Goal: Transaction & Acquisition: Purchase product/service

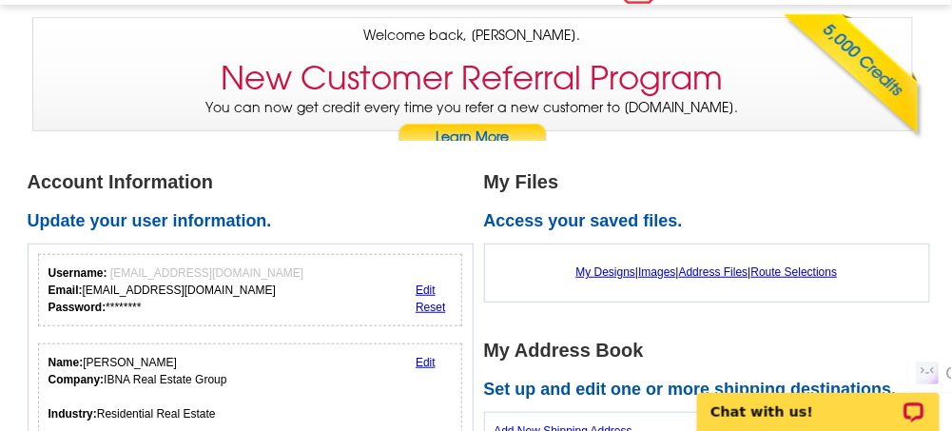
scroll to position [253, 0]
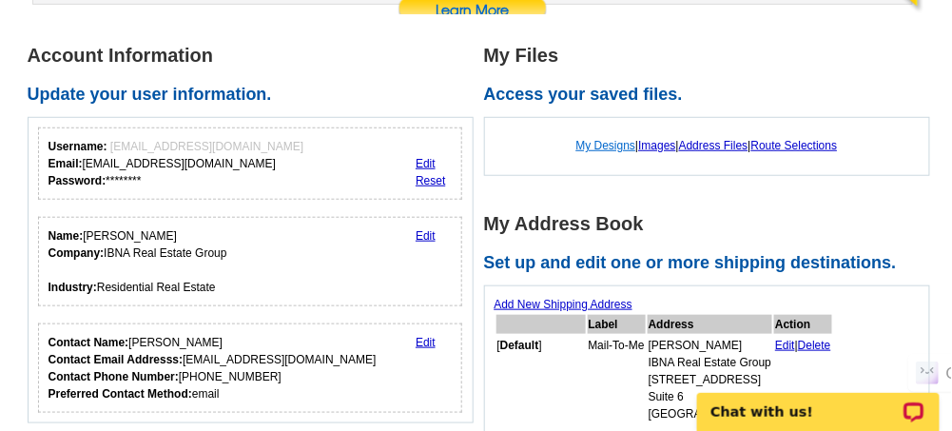
click at [583, 145] on link "My Designs" at bounding box center [606, 145] width 60 height 13
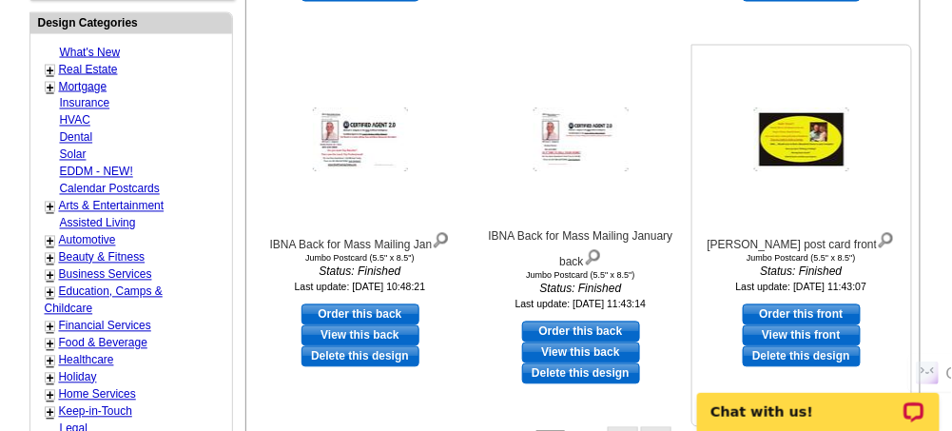
scroll to position [951, 0]
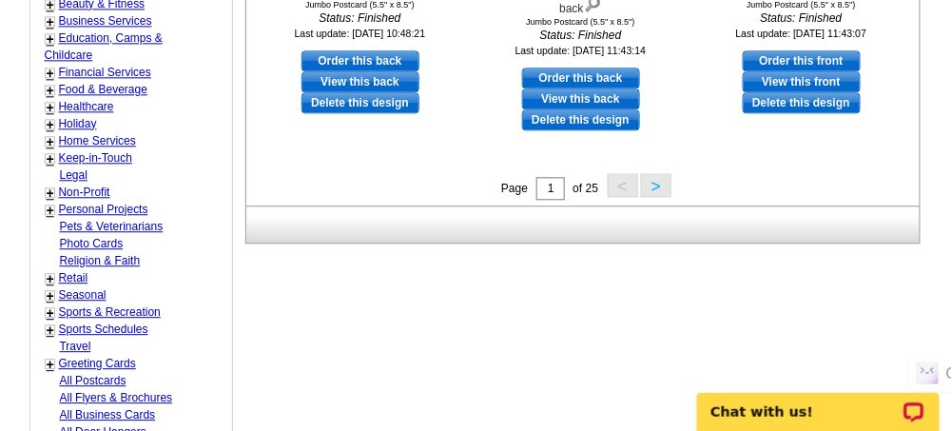
click at [655, 186] on button ">" at bounding box center [656, 185] width 30 height 24
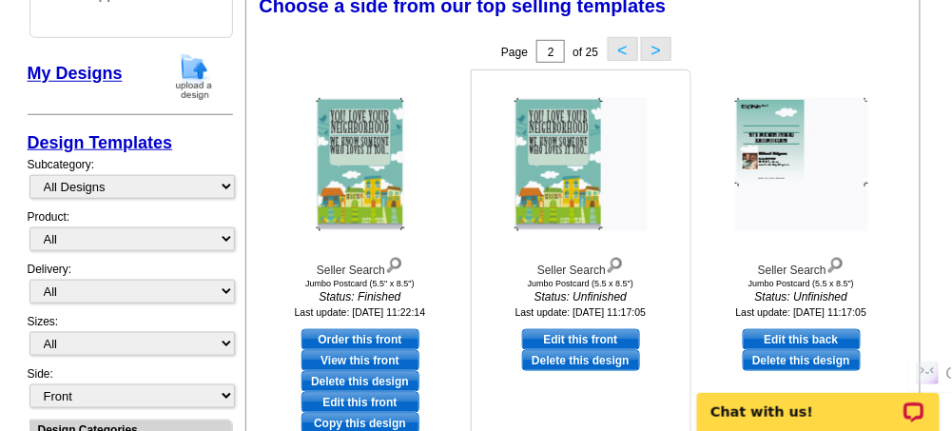
scroll to position [274, 0]
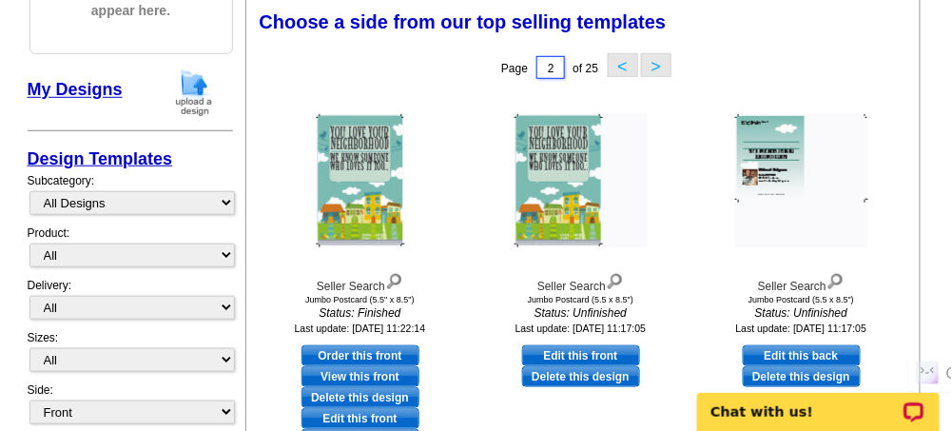
click at [557, 70] on input "2" at bounding box center [550, 67] width 29 height 23
type input "25"
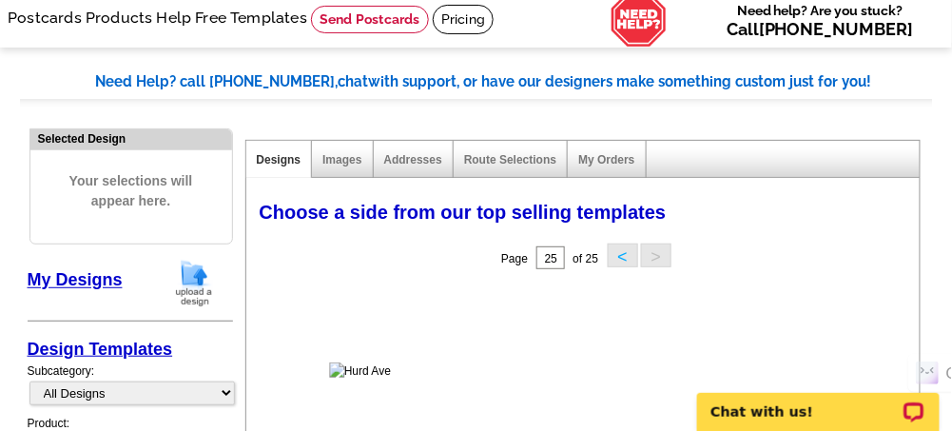
scroll to position [210, 0]
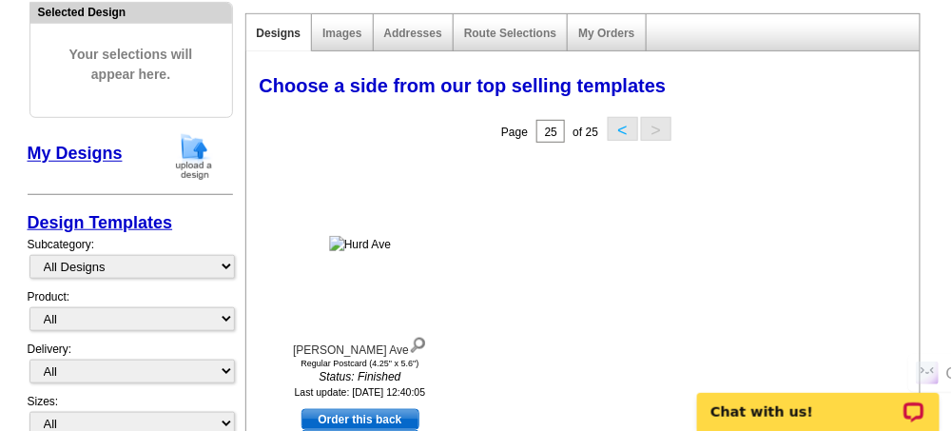
click at [624, 129] on button "<" at bounding box center [623, 129] width 30 height 24
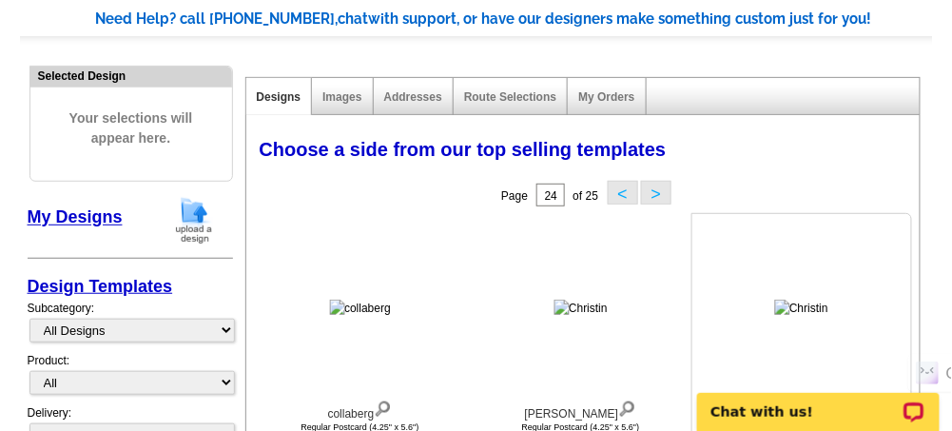
scroll to position [84, 0]
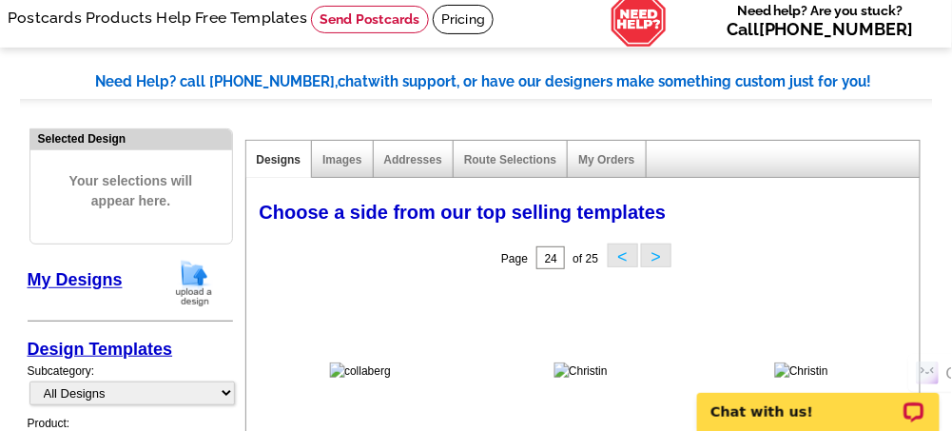
click at [617, 251] on button "<" at bounding box center [623, 255] width 30 height 24
click at [622, 259] on button "<" at bounding box center [623, 255] width 30 height 24
click at [618, 256] on button "<" at bounding box center [623, 255] width 30 height 24
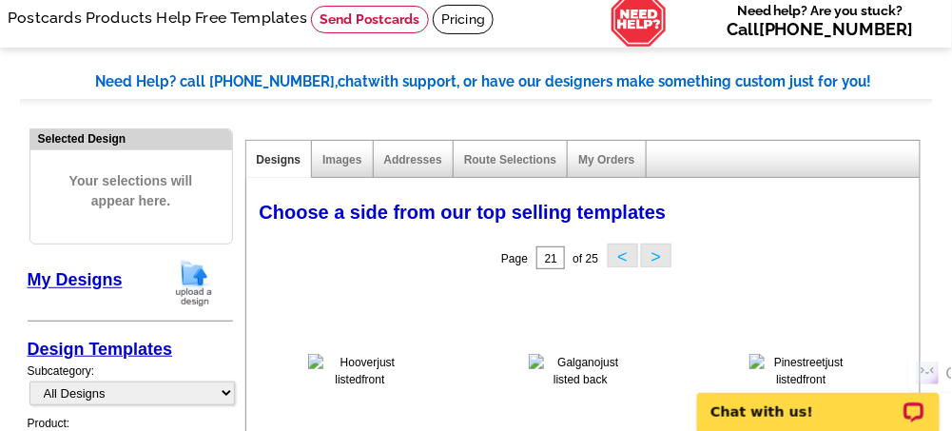
click at [618, 256] on button "<" at bounding box center [623, 255] width 30 height 24
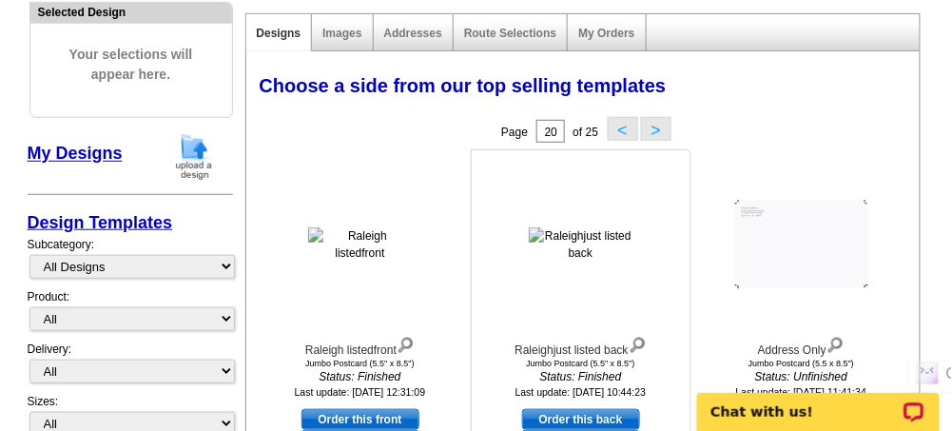
scroll to position [146, 0]
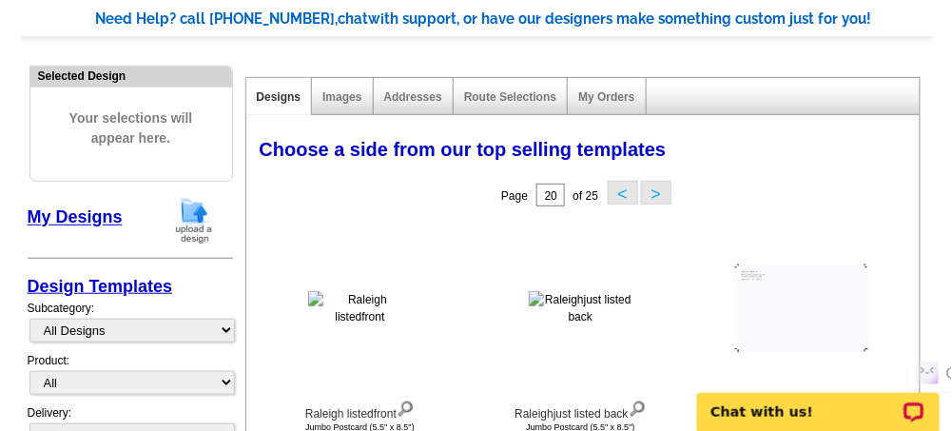
click at [618, 189] on button "<" at bounding box center [623, 193] width 30 height 24
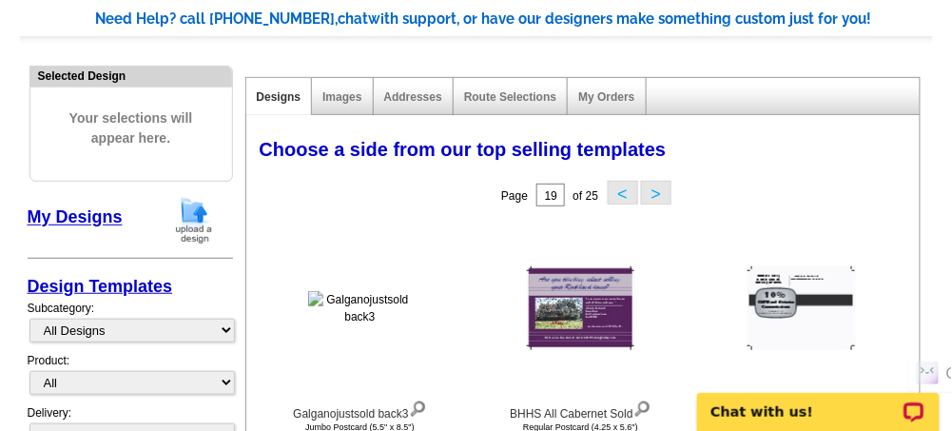
click at [622, 196] on button "<" at bounding box center [623, 193] width 30 height 24
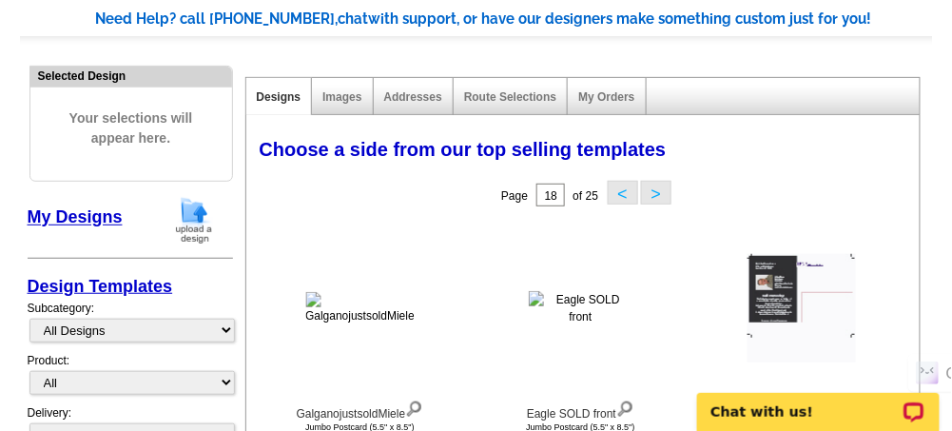
click at [618, 187] on button "<" at bounding box center [623, 193] width 30 height 24
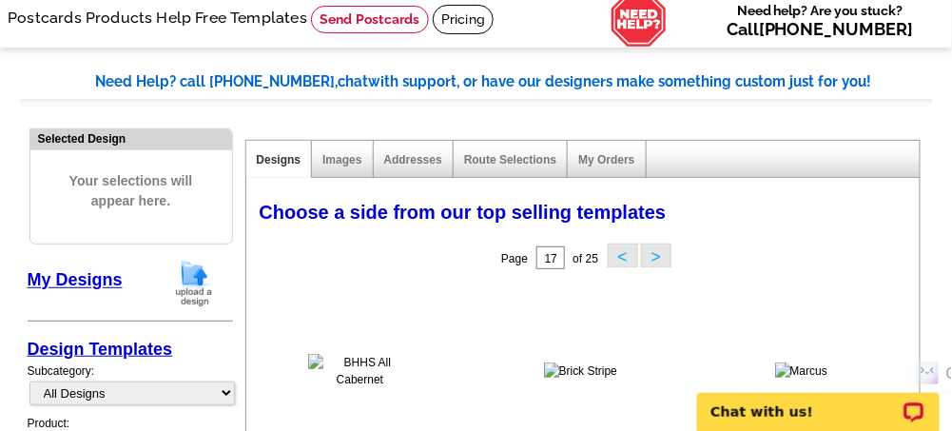
scroll to position [0, 0]
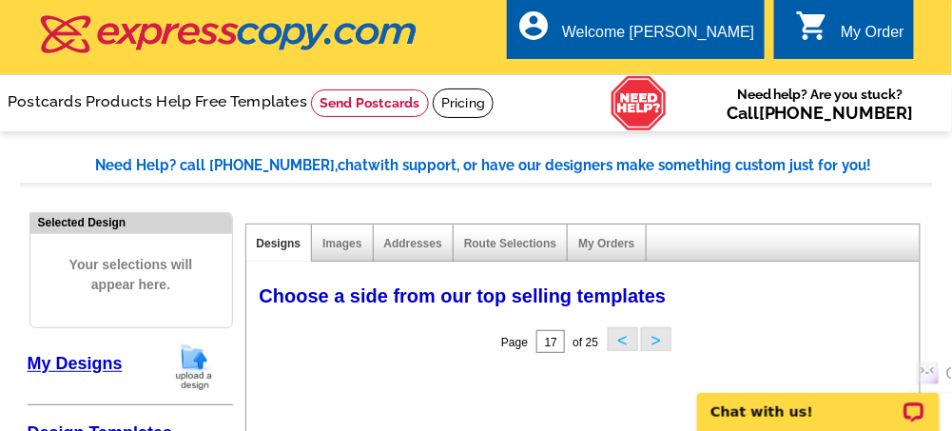
click at [621, 339] on button "<" at bounding box center [623, 339] width 30 height 24
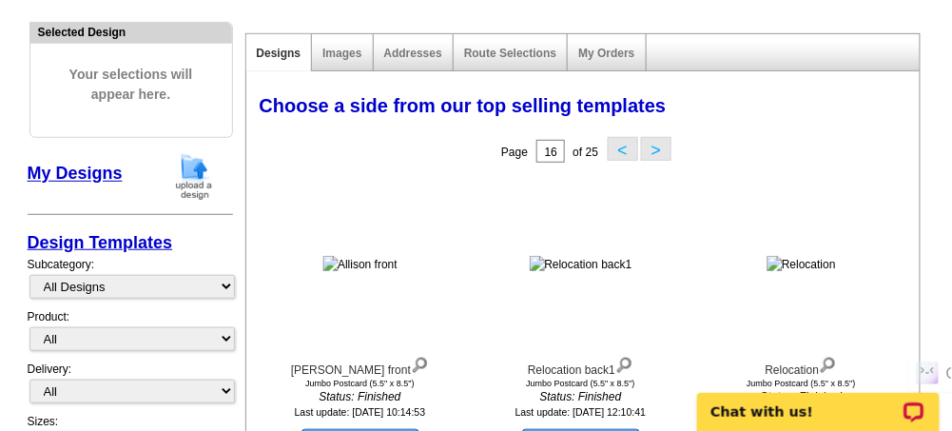
click at [618, 149] on button "<" at bounding box center [623, 149] width 30 height 24
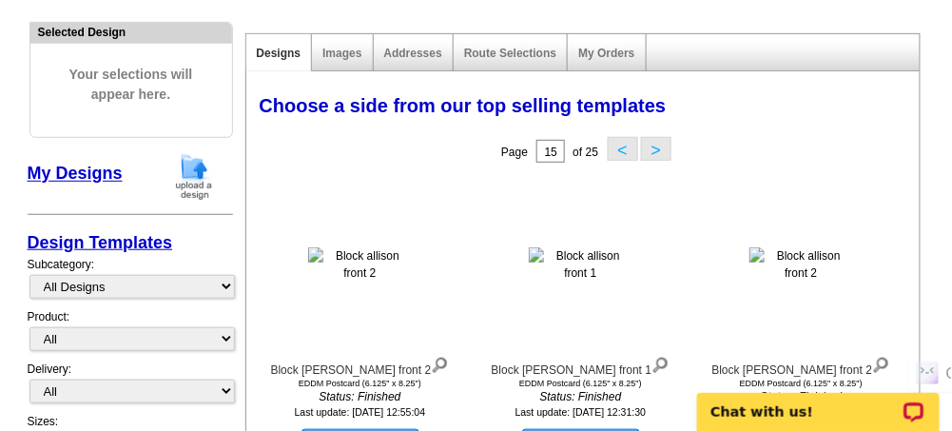
click at [618, 149] on button "<" at bounding box center [623, 149] width 30 height 24
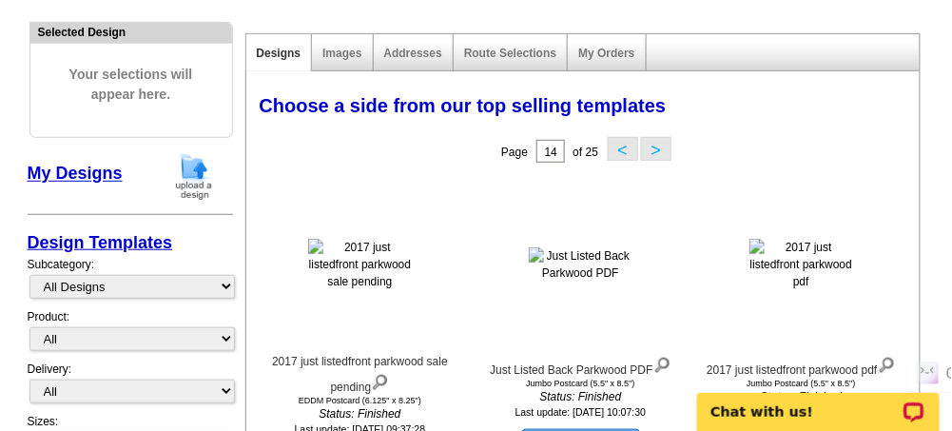
click at [612, 148] on button "<" at bounding box center [623, 149] width 30 height 24
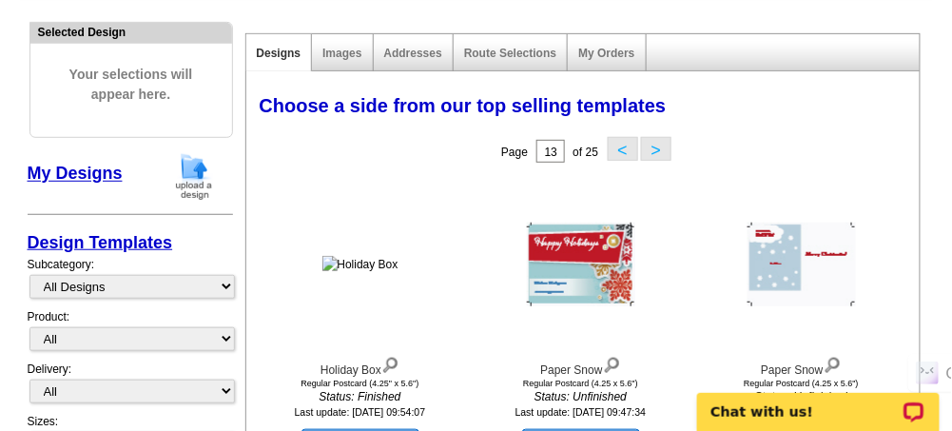
click at [612, 149] on button "<" at bounding box center [623, 149] width 30 height 24
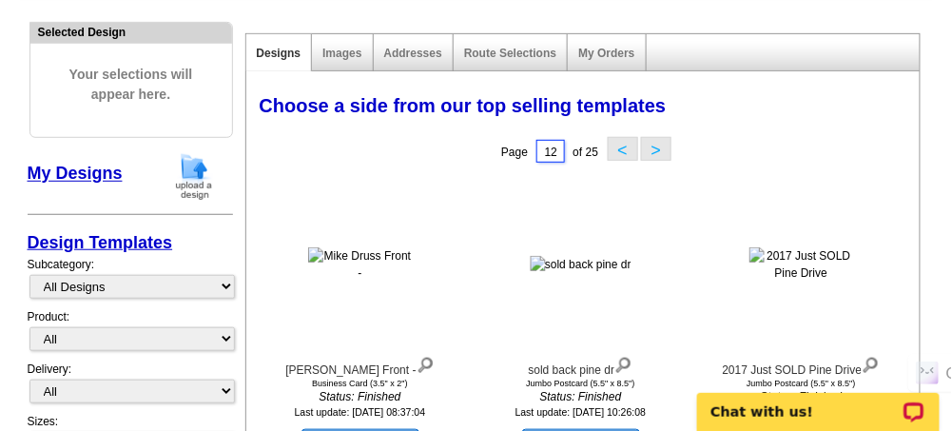
click at [544, 158] on input "12" at bounding box center [550, 151] width 29 height 23
type input "1"
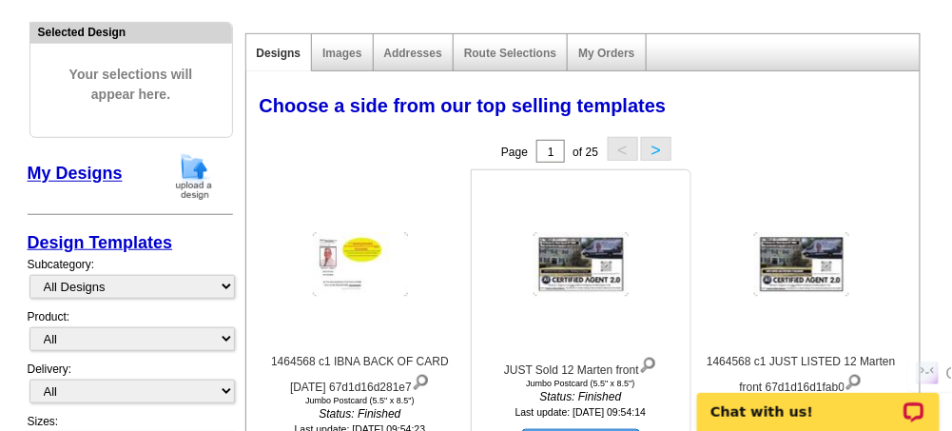
click at [570, 253] on img at bounding box center [580, 265] width 95 height 64
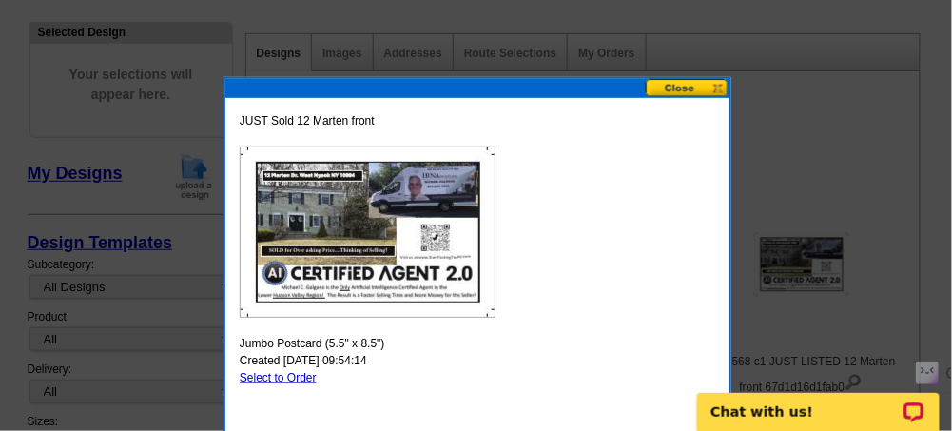
click at [691, 87] on button at bounding box center [688, 88] width 84 height 18
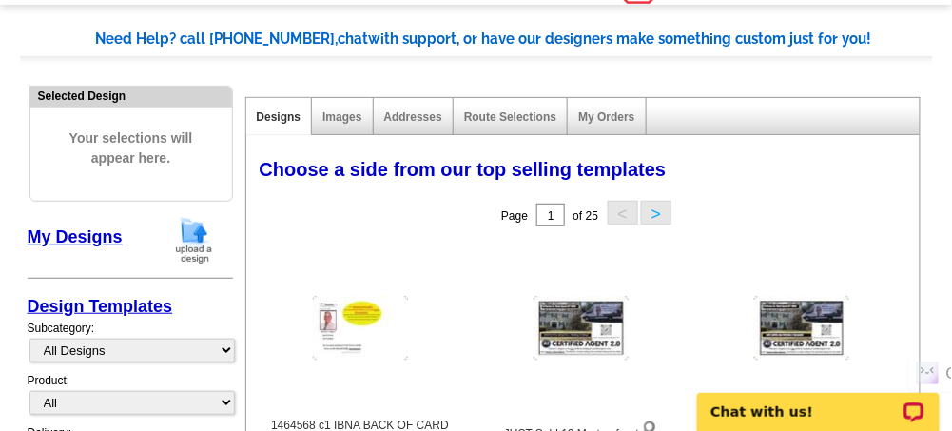
scroll to position [0, 0]
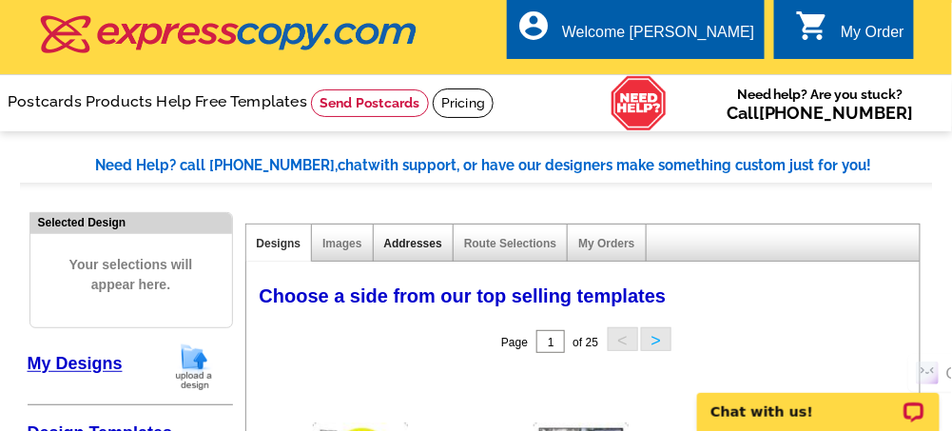
click at [431, 241] on link "Addresses" at bounding box center [413, 243] width 58 height 13
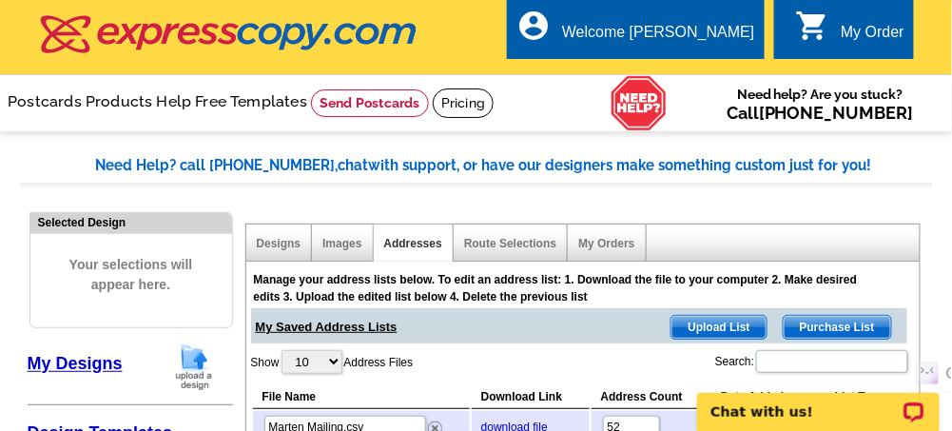
scroll to position [190, 0]
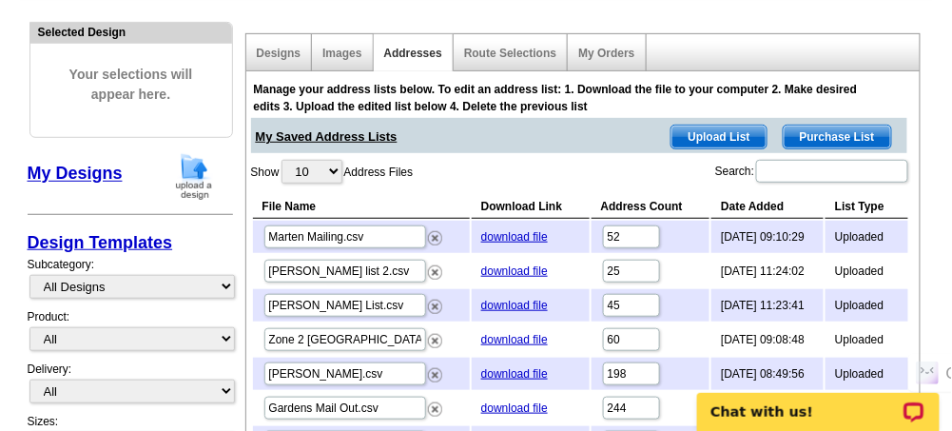
click at [714, 137] on span "Upload List" at bounding box center [718, 137] width 94 height 23
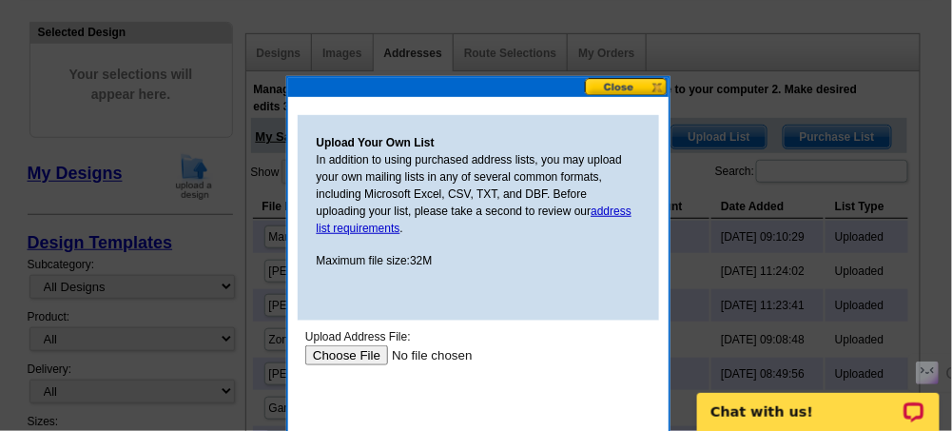
scroll to position [0, 0]
click at [350, 351] on input "file" at bounding box center [424, 354] width 241 height 20
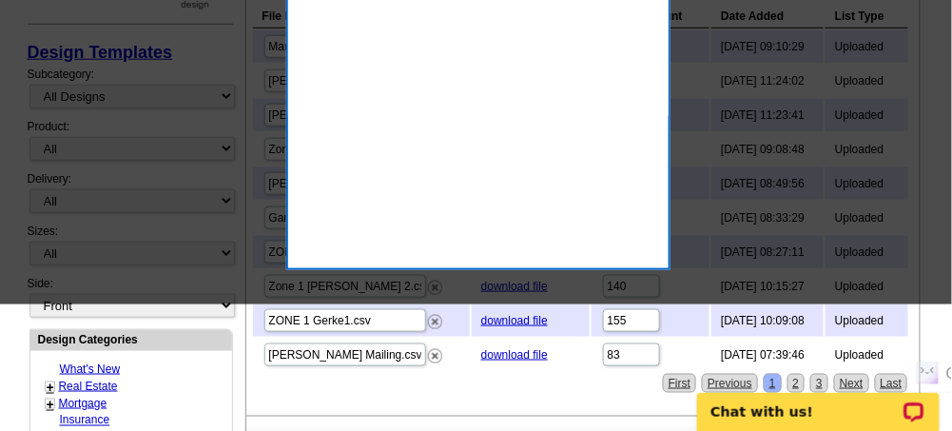
scroll to position [253, 0]
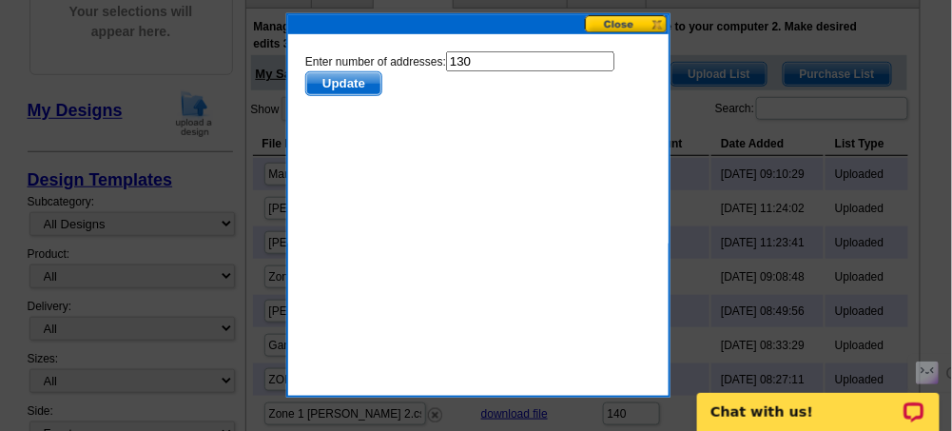
click at [339, 85] on span "Update" at bounding box center [342, 82] width 75 height 23
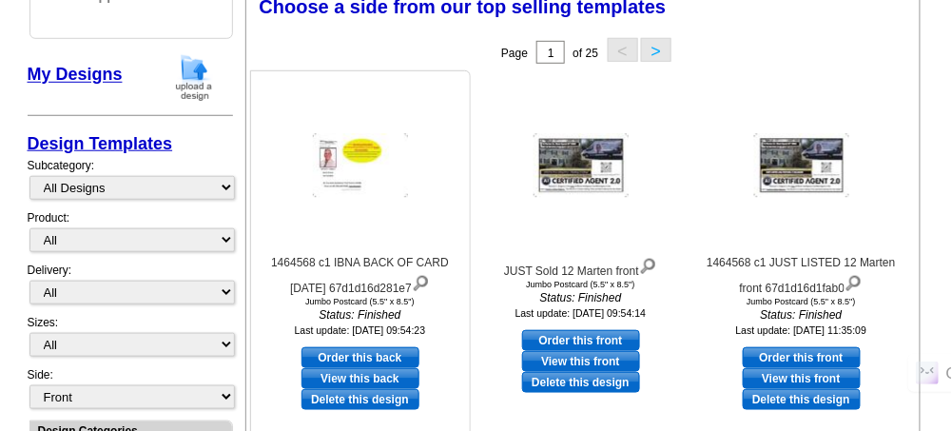
scroll to position [225, 0]
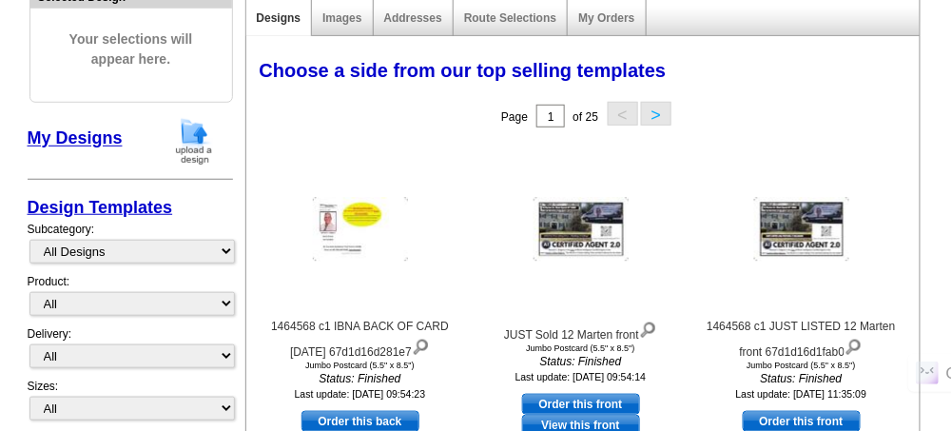
click at [189, 130] on img at bounding box center [193, 141] width 49 height 48
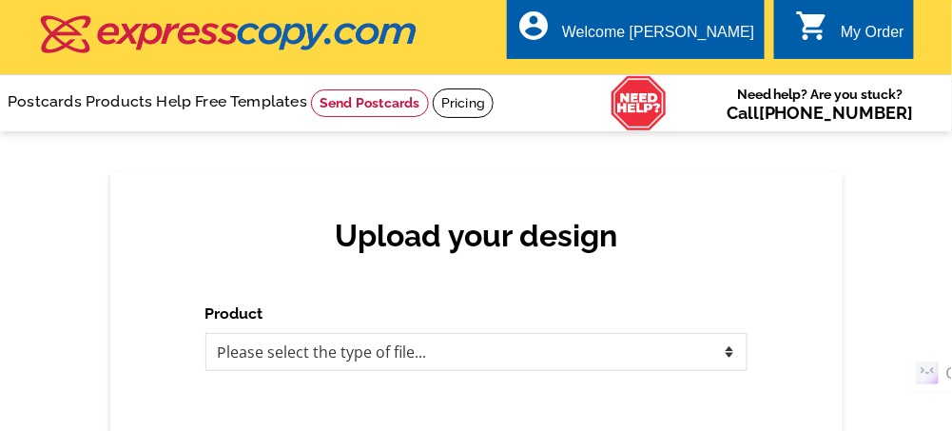
scroll to position [190, 0]
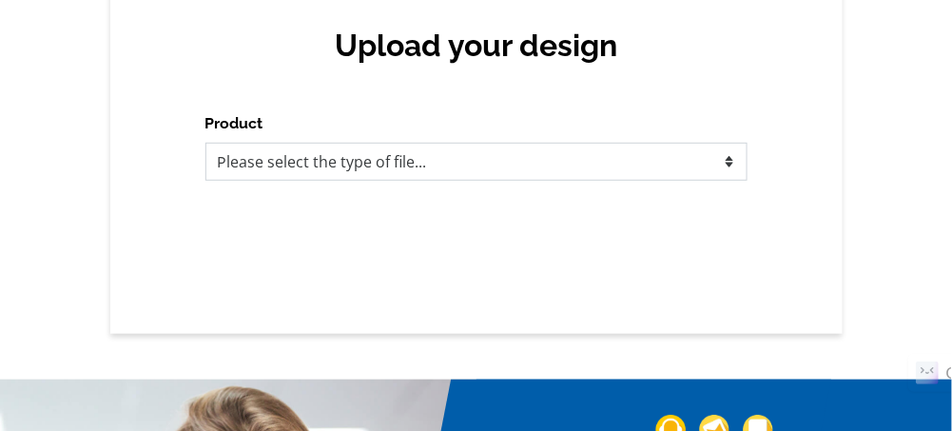
click at [436, 165] on select "Please select the type of file... Postcards Business Cards Letters and flyers G…" at bounding box center [476, 162] width 542 height 38
select select "1"
click at [205, 144] on select "Please select the type of file... Postcards Business Cards Letters and flyers G…" at bounding box center [476, 162] width 542 height 38
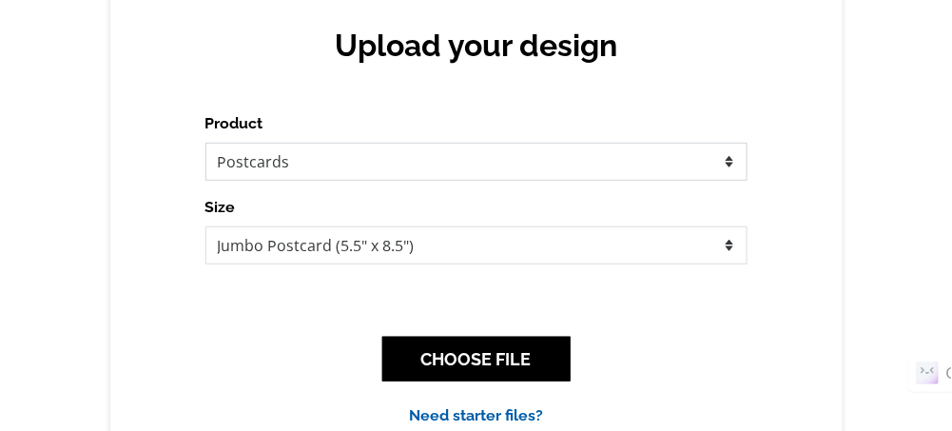
scroll to position [317, 0]
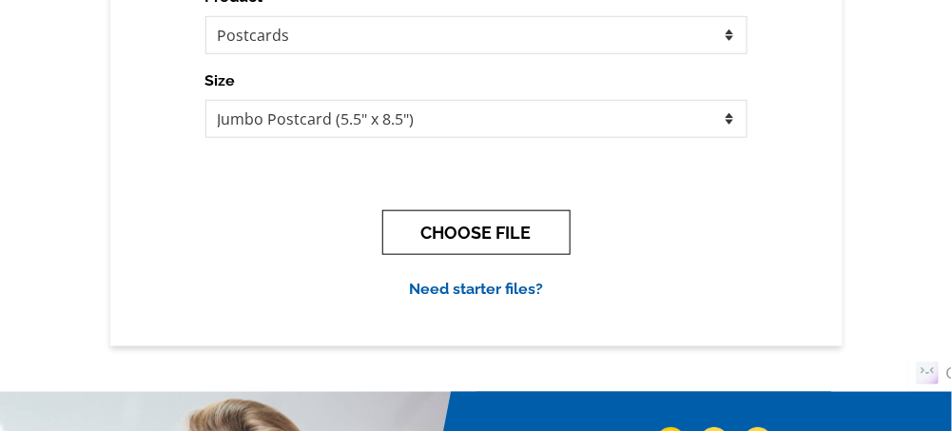
click at [468, 242] on button "CHOOSE FILE" at bounding box center [476, 232] width 188 height 45
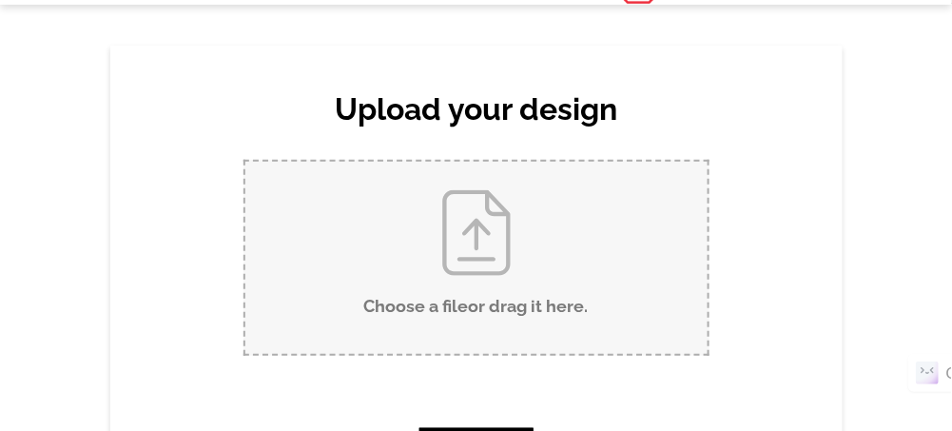
scroll to position [190, 0]
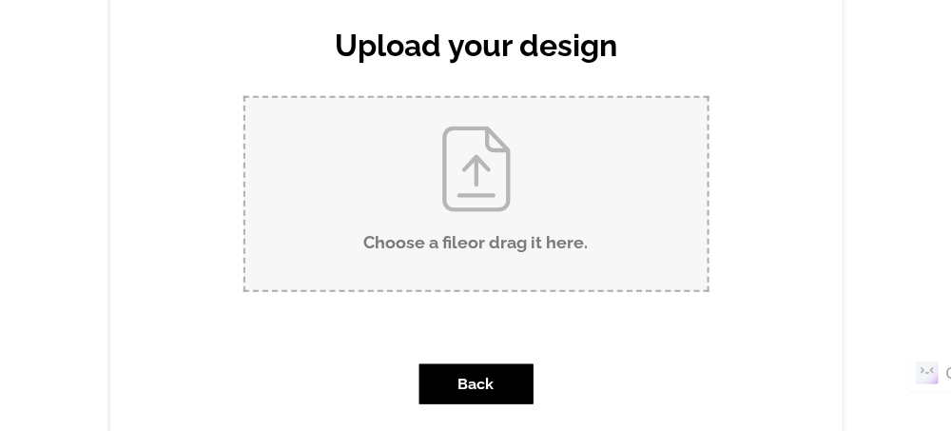
click at [484, 262] on input "Choose a file or drag it here ." at bounding box center [476, 194] width 462 height 192
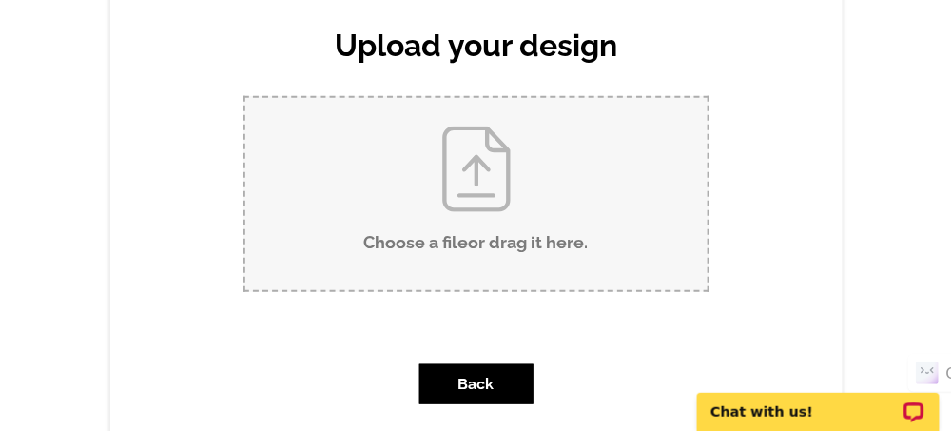
scroll to position [0, 0]
click at [461, 167] on input "Choose a file or drag it here ." at bounding box center [476, 194] width 462 height 192
type input "C:\fakepath\JUST LISTED card Branchwood.pdf"
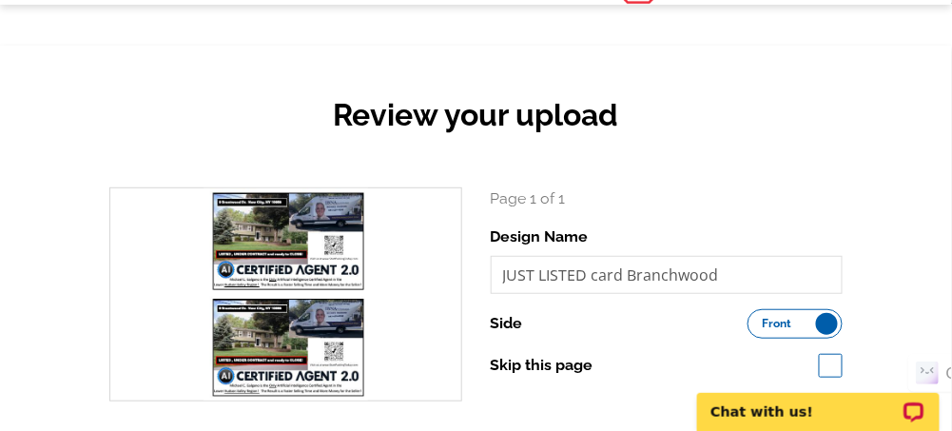
scroll to position [317, 0]
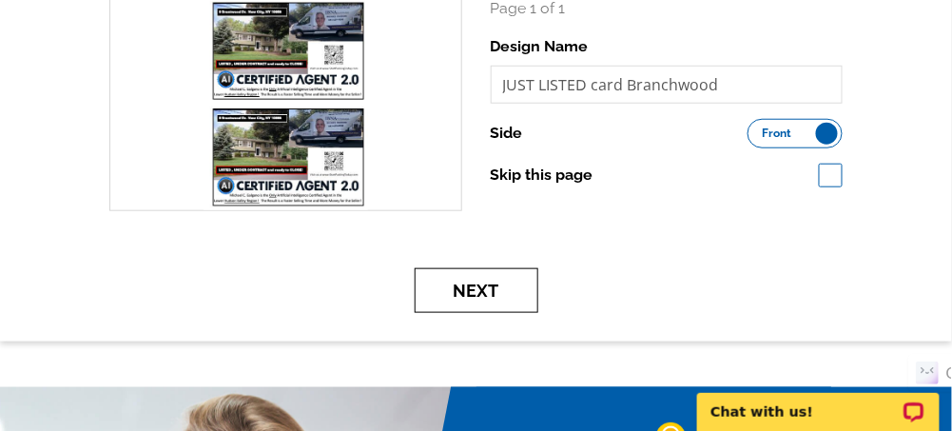
click at [467, 286] on button "Next" at bounding box center [477, 290] width 124 height 45
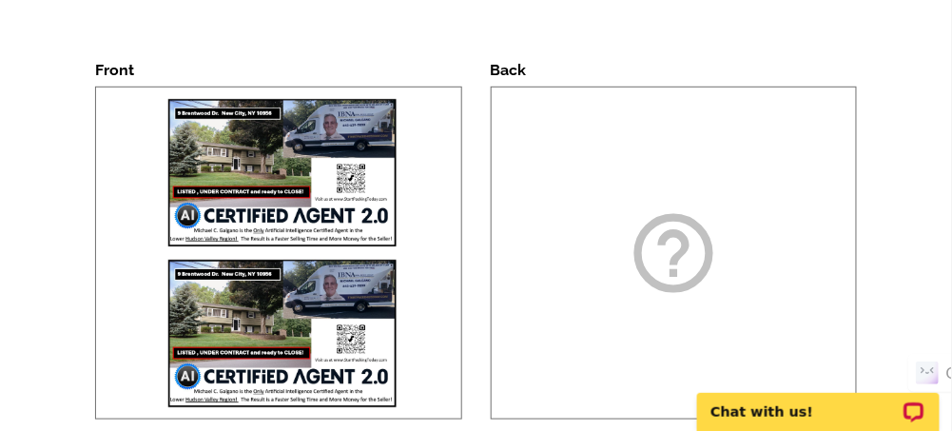
scroll to position [443, 0]
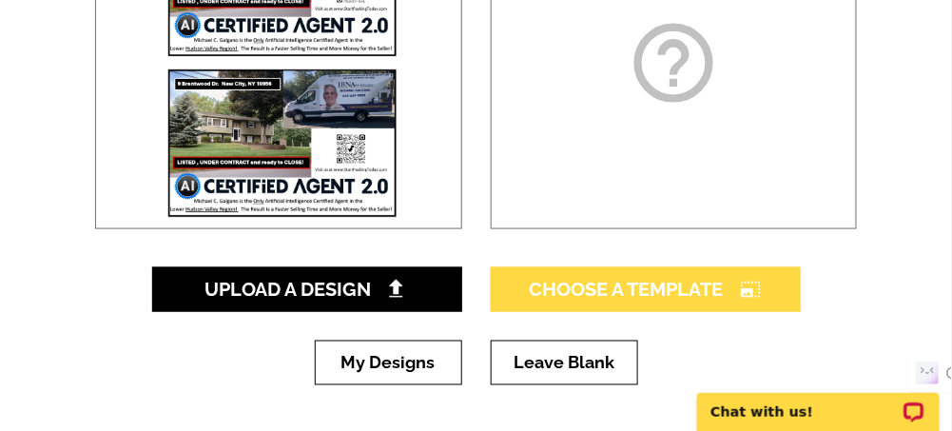
click at [601, 292] on span "Choose A Template photo_size_select_large" at bounding box center [646, 289] width 232 height 23
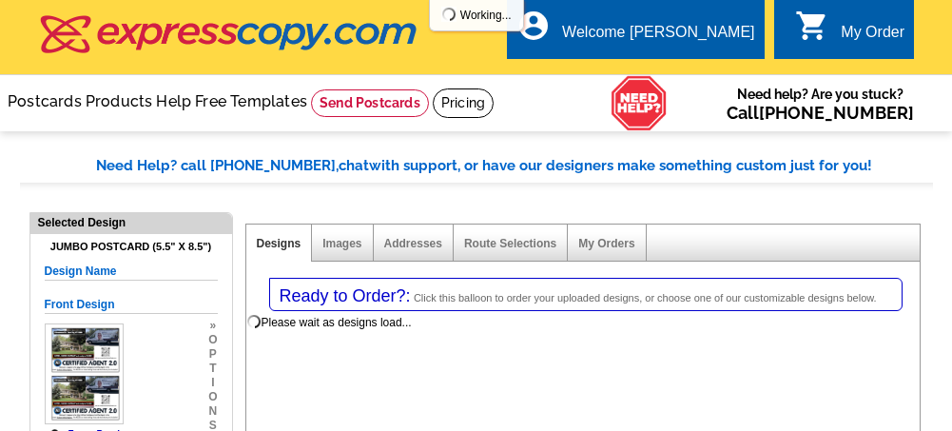
select select "1"
select select "2"
select select "back"
select select "785"
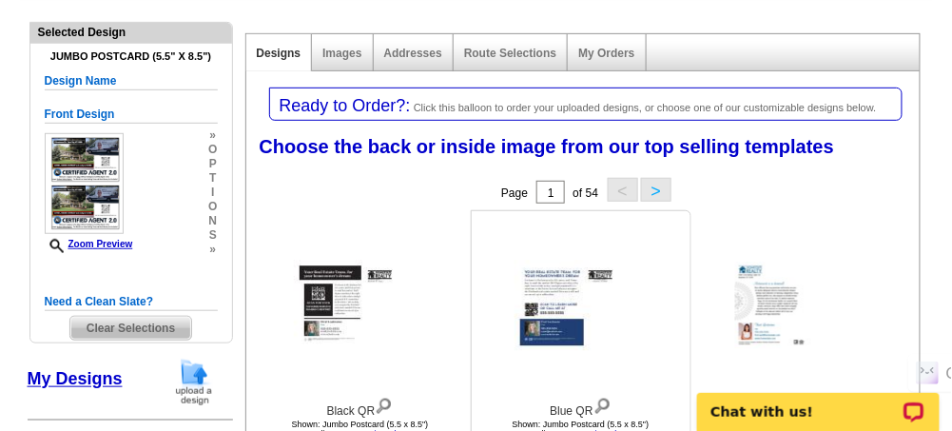
scroll to position [126, 0]
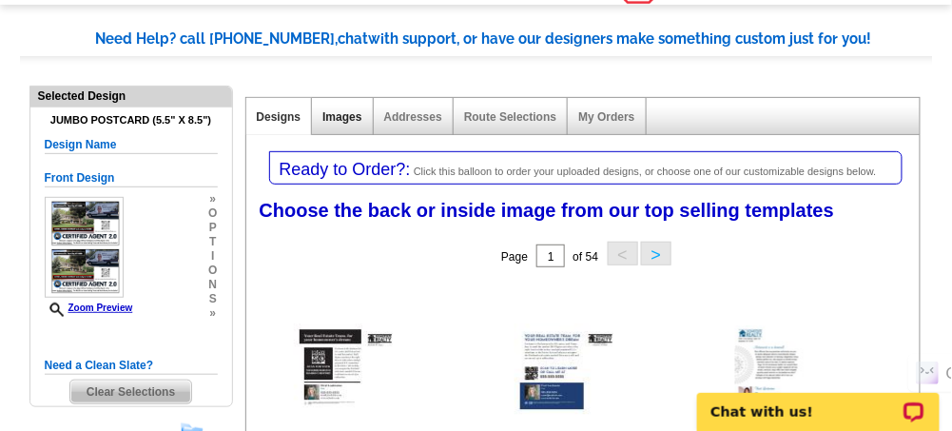
click at [339, 115] on link "Images" at bounding box center [341, 116] width 39 height 13
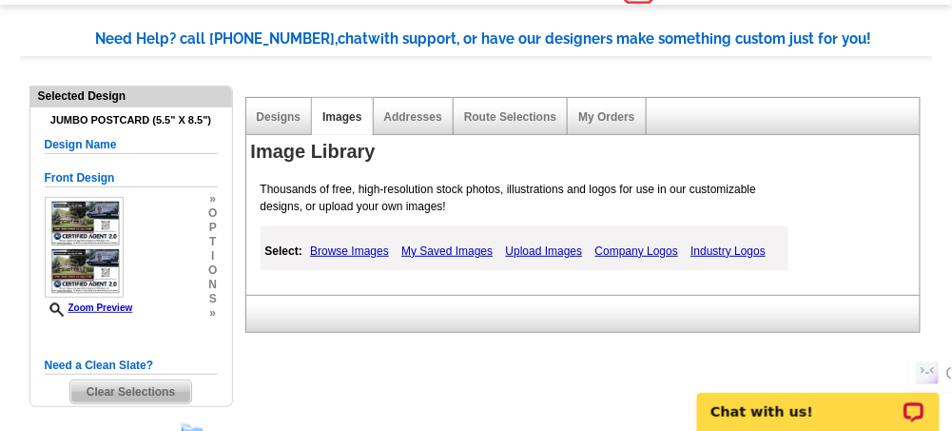
click at [427, 248] on link "My Saved Images" at bounding box center [447, 251] width 101 height 23
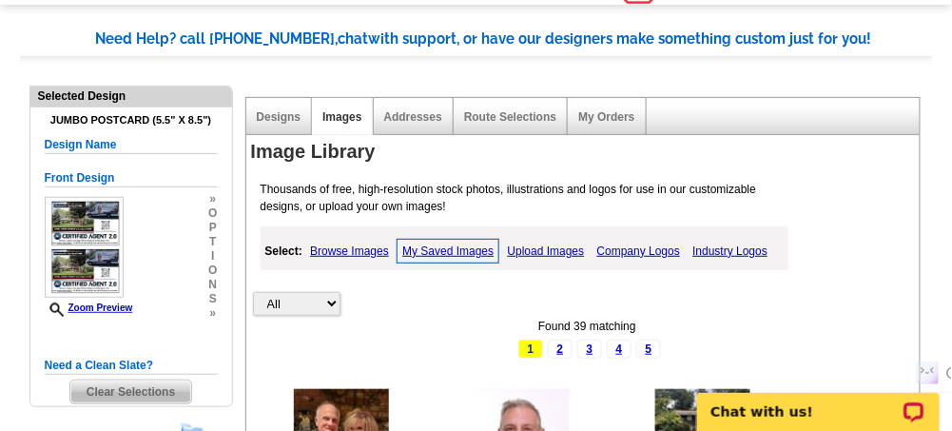
click at [369, 246] on link "Browse Images" at bounding box center [349, 251] width 88 height 23
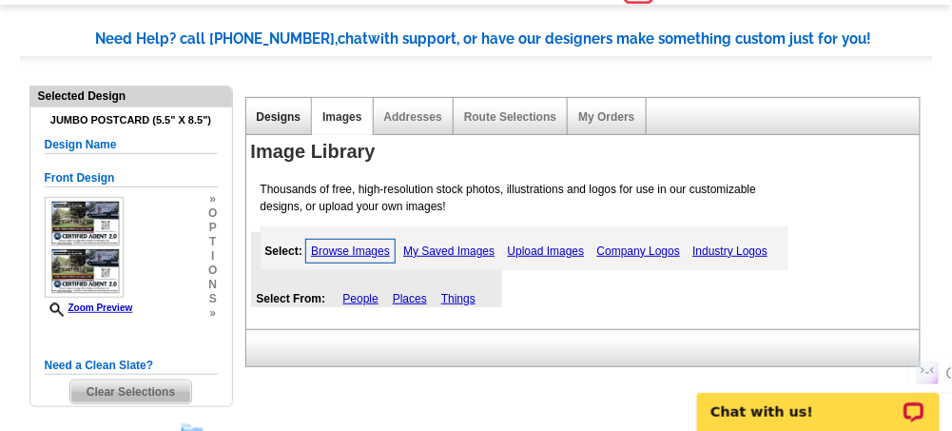
click at [287, 113] on link "Designs" at bounding box center [279, 116] width 45 height 13
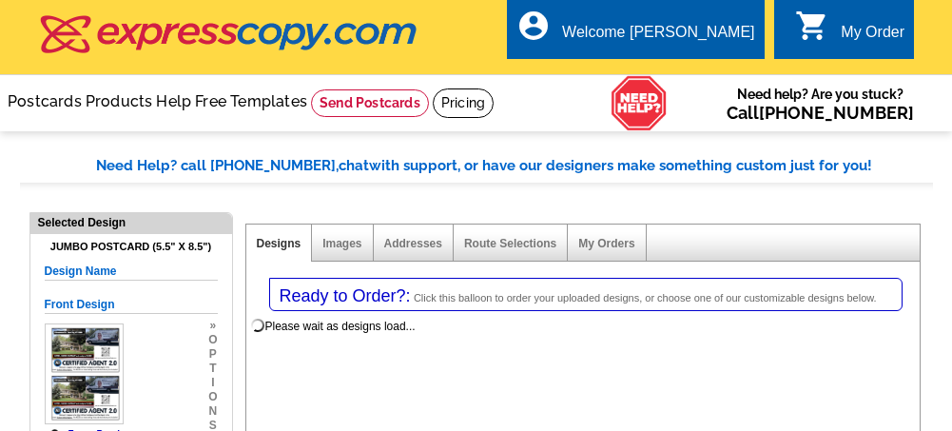
select select "1"
select select "2"
select select "back"
select select "785"
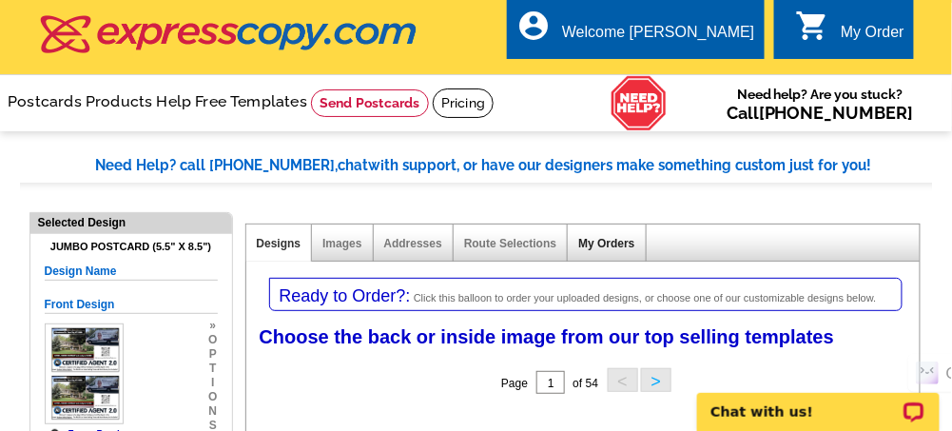
click at [620, 240] on link "My Orders" at bounding box center [606, 243] width 56 height 13
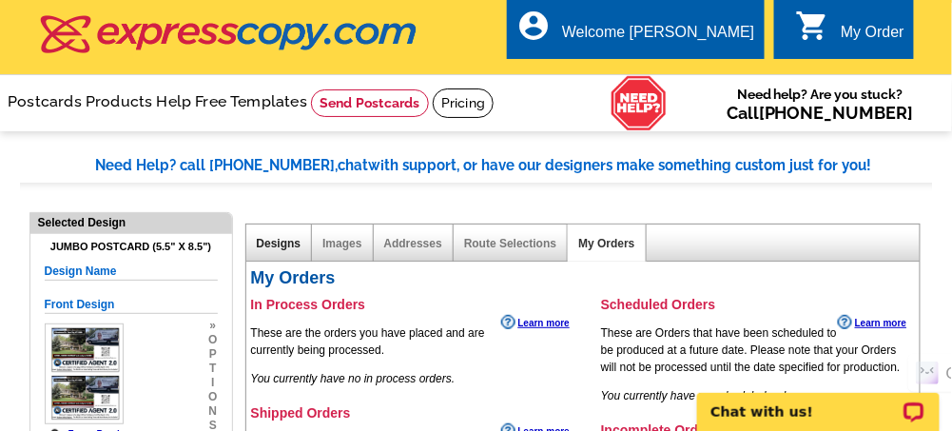
click at [279, 242] on link "Designs" at bounding box center [279, 243] width 45 height 13
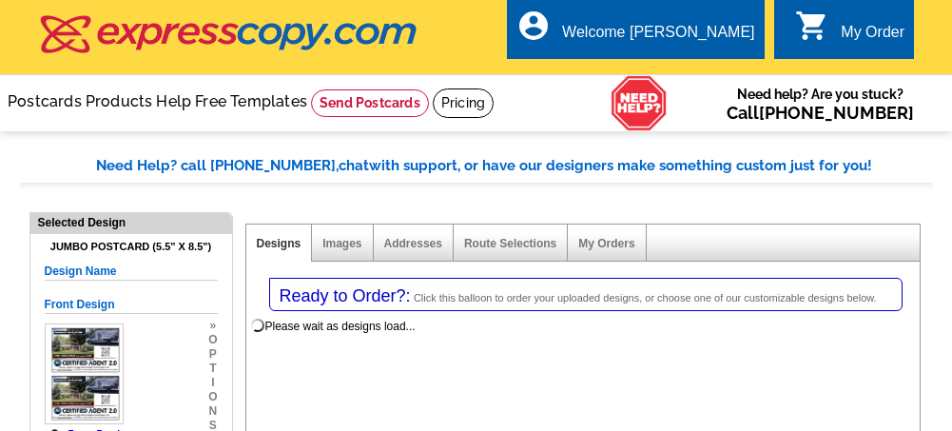
select select "1"
select select "2"
select select "back"
select select "785"
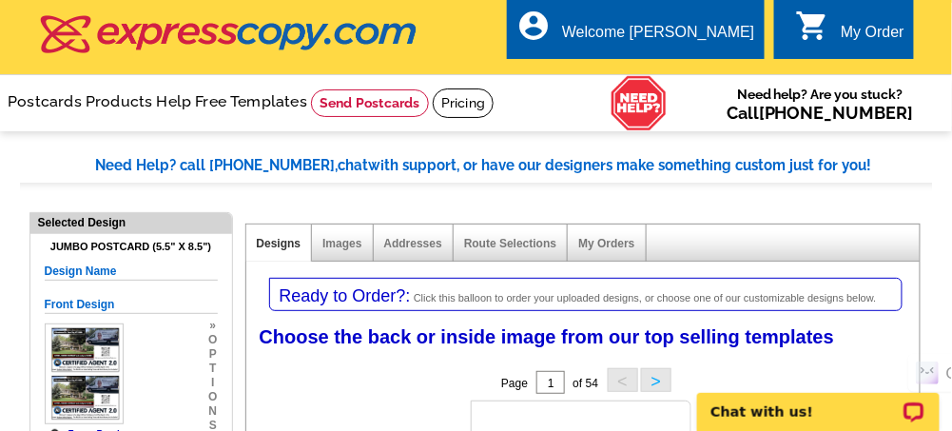
scroll to position [126, 0]
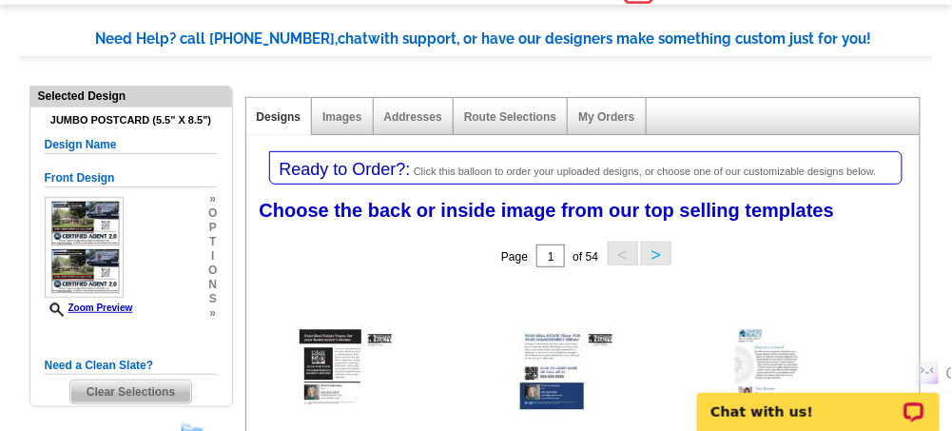
click at [649, 251] on button ">" at bounding box center [656, 254] width 30 height 24
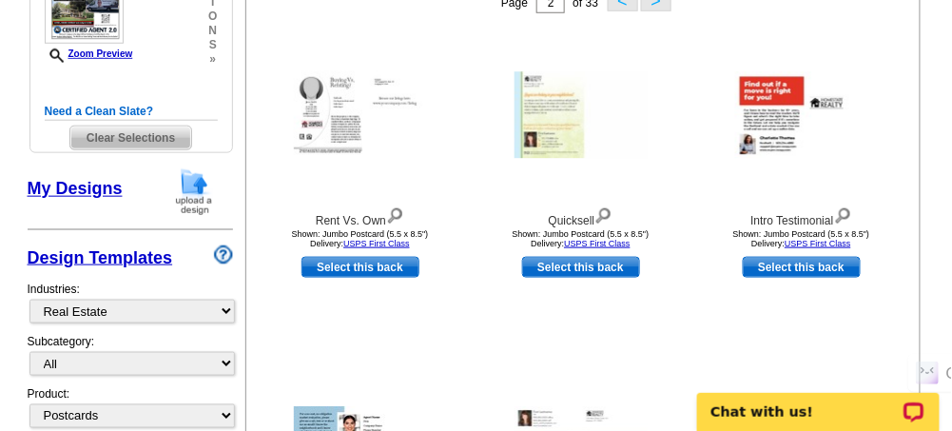
scroll to position [190, 0]
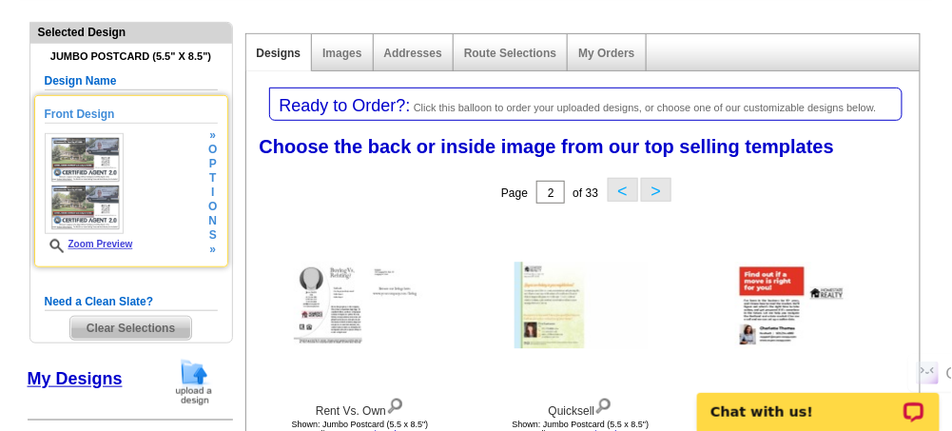
click at [208, 207] on span "o" at bounding box center [212, 207] width 9 height 14
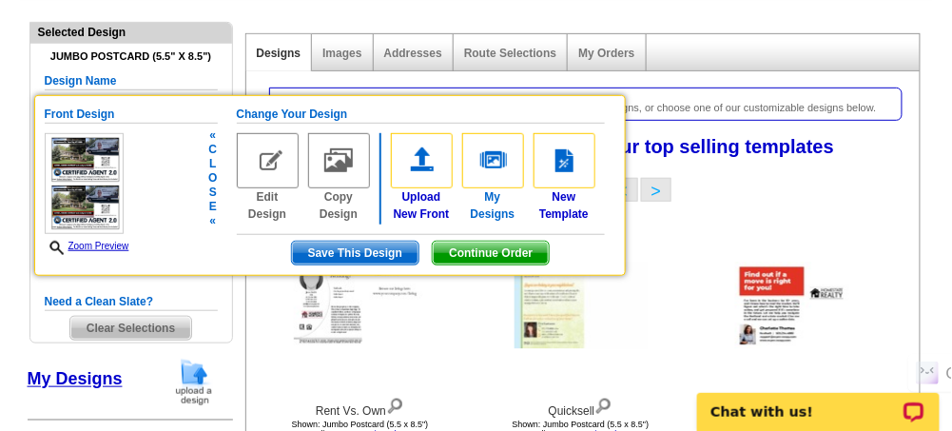
click at [490, 155] on img at bounding box center [493, 160] width 62 height 55
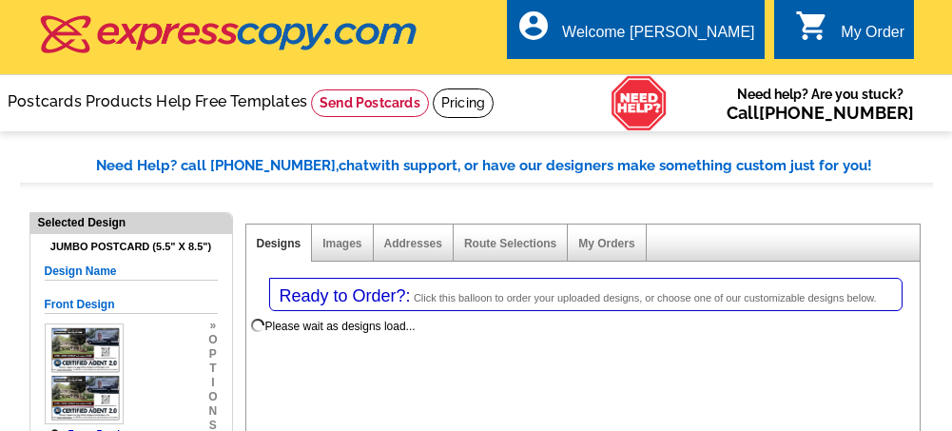
select select "1"
select select "2"
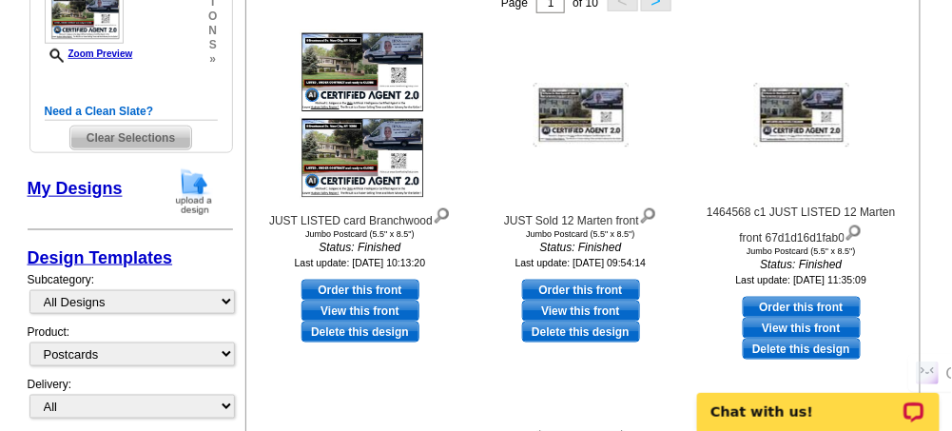
scroll to position [190, 0]
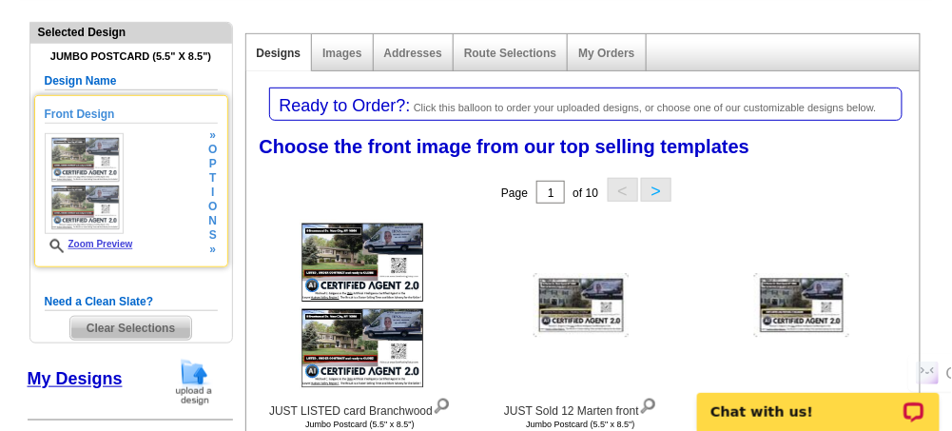
click at [191, 217] on div "Front Design Zoom Preview » o p t i o n s »" at bounding box center [131, 181] width 173 height 151
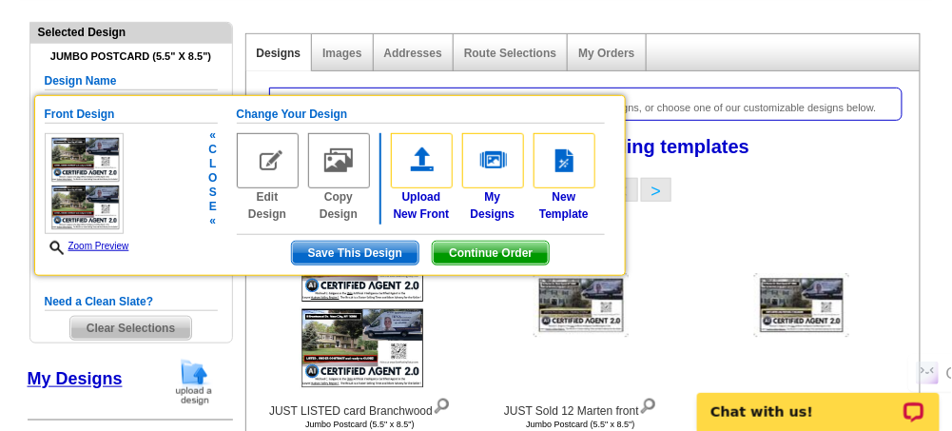
click at [324, 243] on span "Save This Design" at bounding box center [355, 253] width 126 height 23
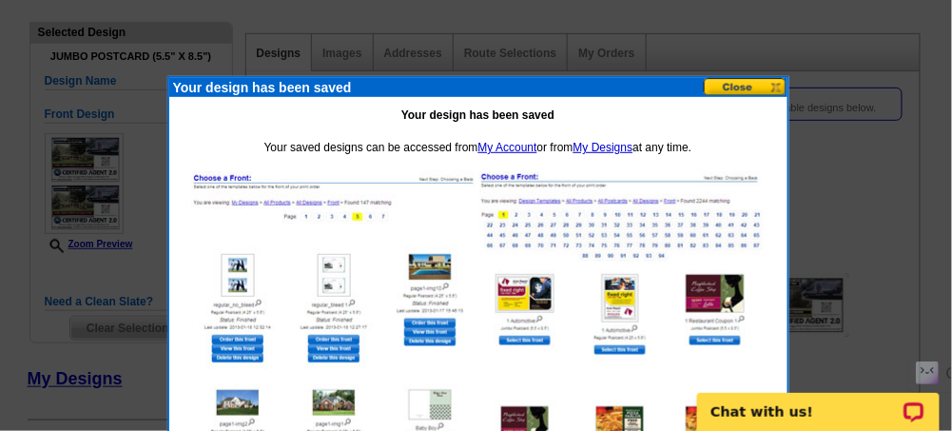
click at [729, 82] on button at bounding box center [746, 87] width 84 height 18
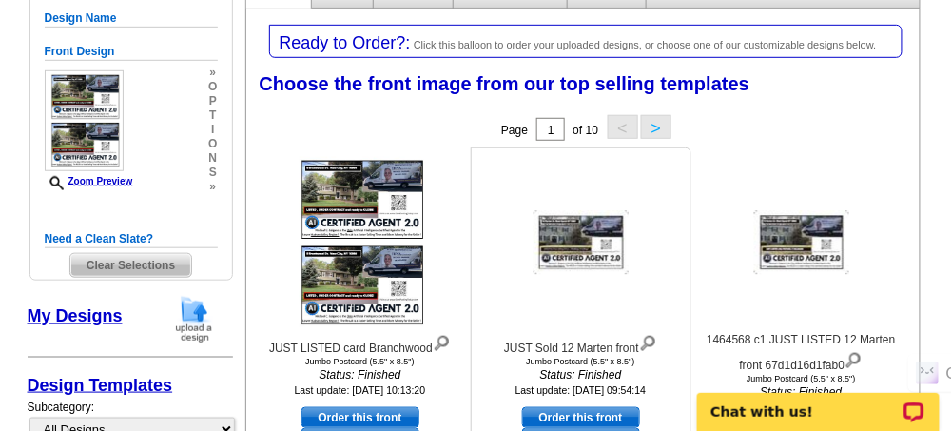
scroll to position [317, 0]
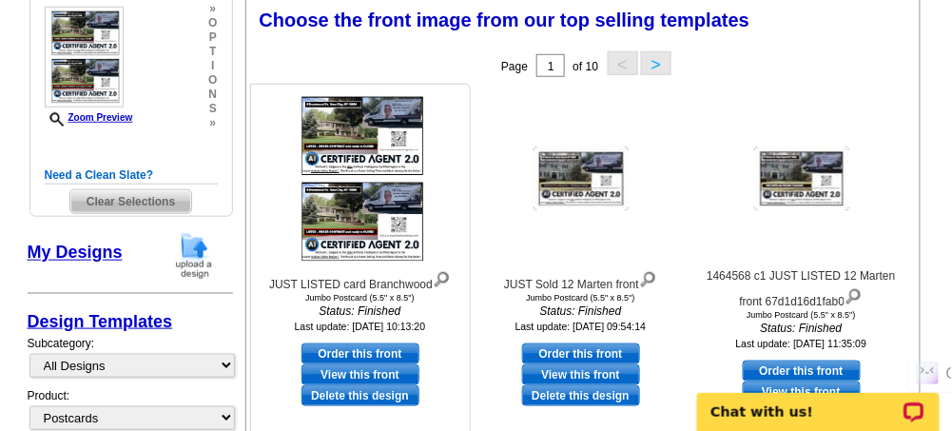
click at [347, 350] on link "Order this front" at bounding box center [360, 353] width 118 height 21
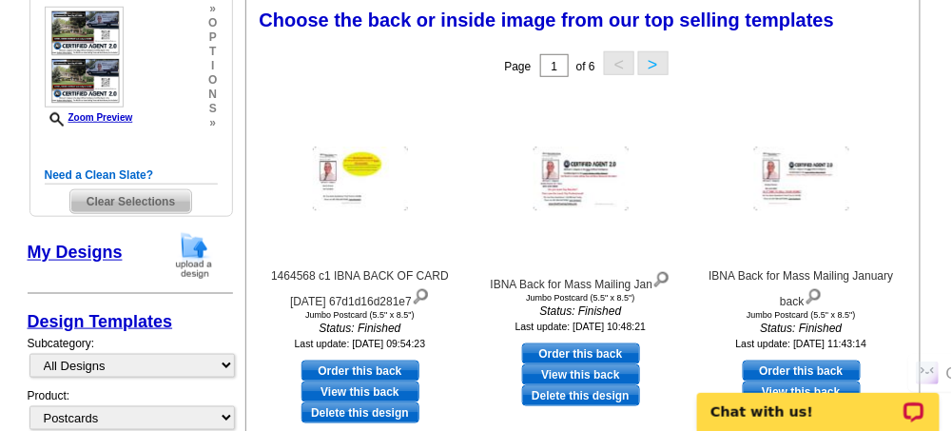
click at [783, 370] on body "Chat with us!" at bounding box center [817, 400] width 267 height 60
click at [797, 367] on link "Order this back" at bounding box center [802, 370] width 118 height 21
select select "front"
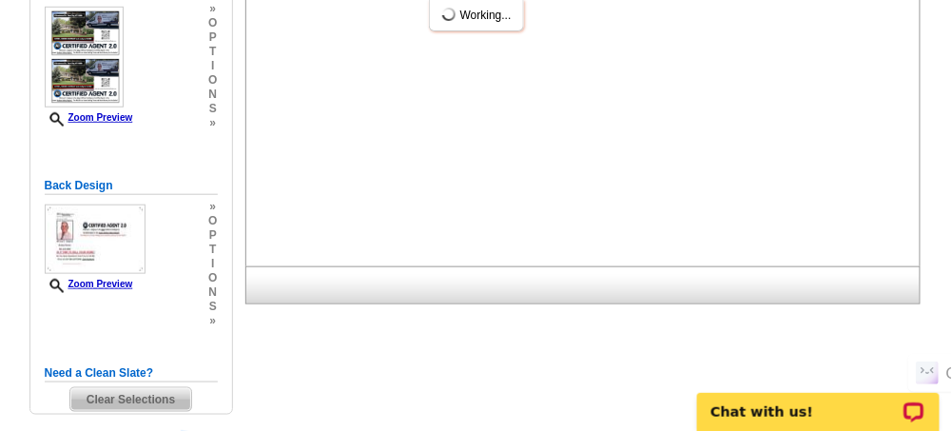
scroll to position [0, 0]
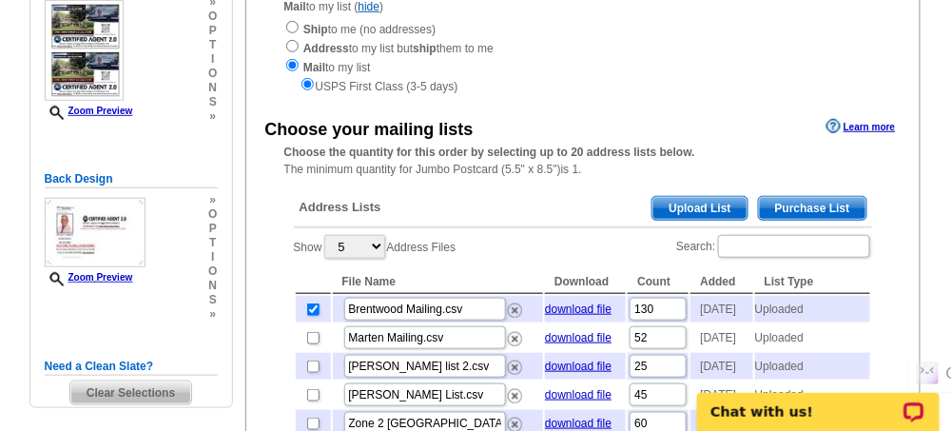
scroll to position [317, 0]
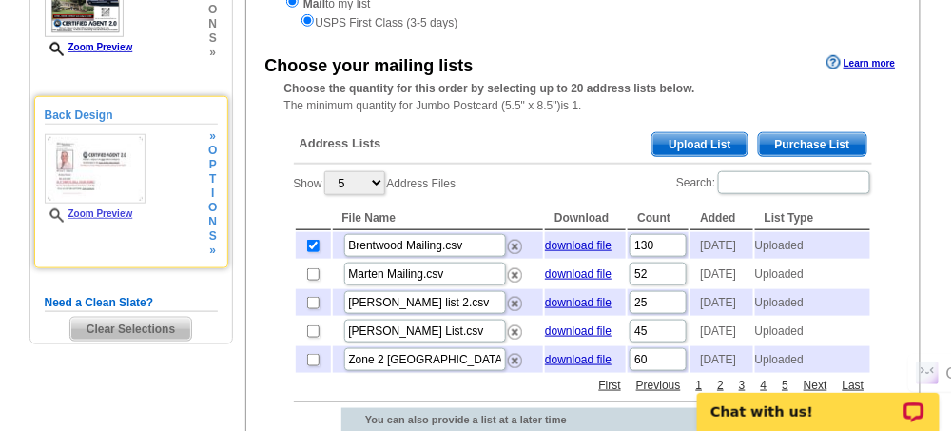
click at [107, 210] on link "Zoom Preview" at bounding box center [89, 213] width 88 height 10
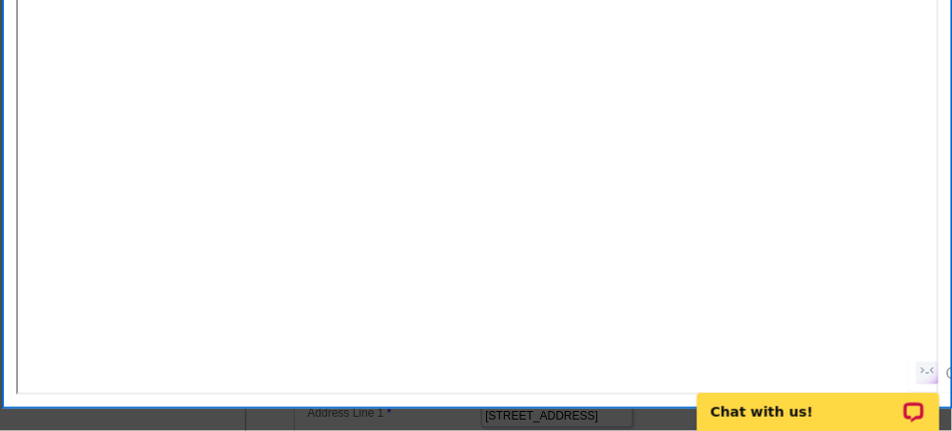
scroll to position [253, 0]
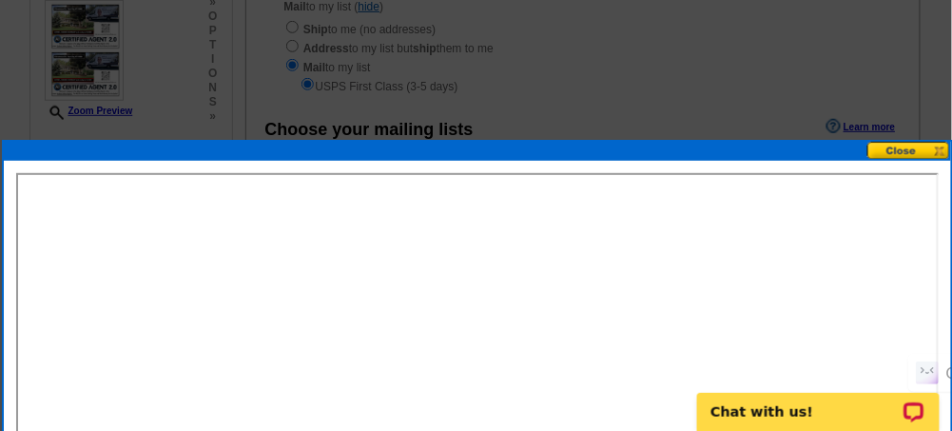
click at [905, 151] on button at bounding box center [909, 151] width 84 height 18
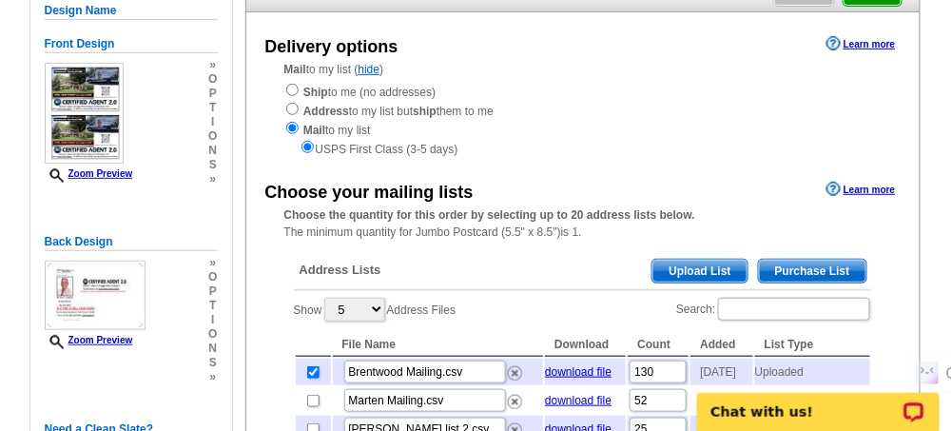
scroll to position [126, 0]
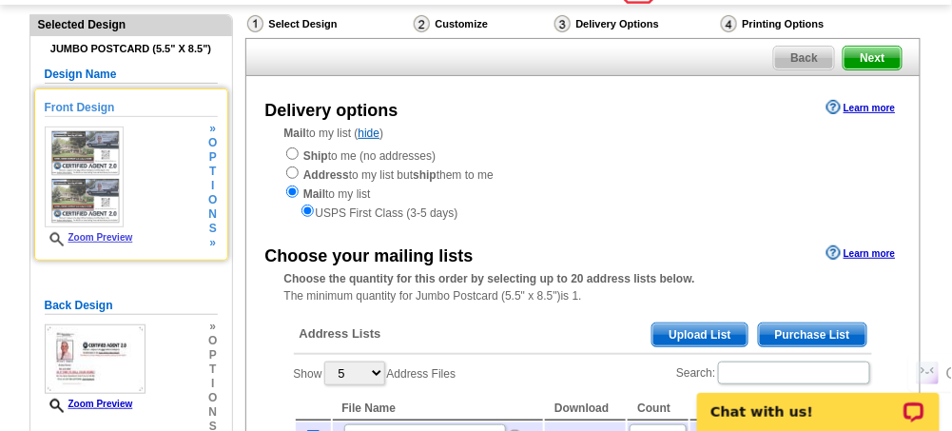
click at [111, 233] on link "Zoom Preview" at bounding box center [89, 237] width 88 height 10
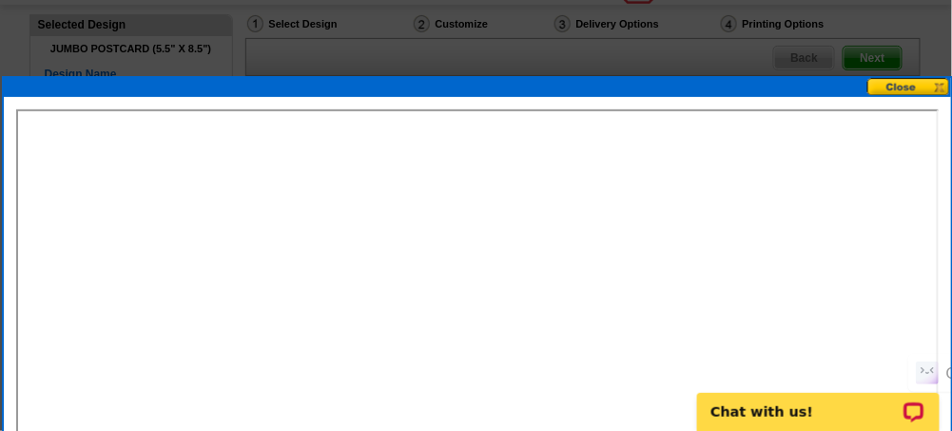
click at [883, 82] on button at bounding box center [909, 87] width 84 height 18
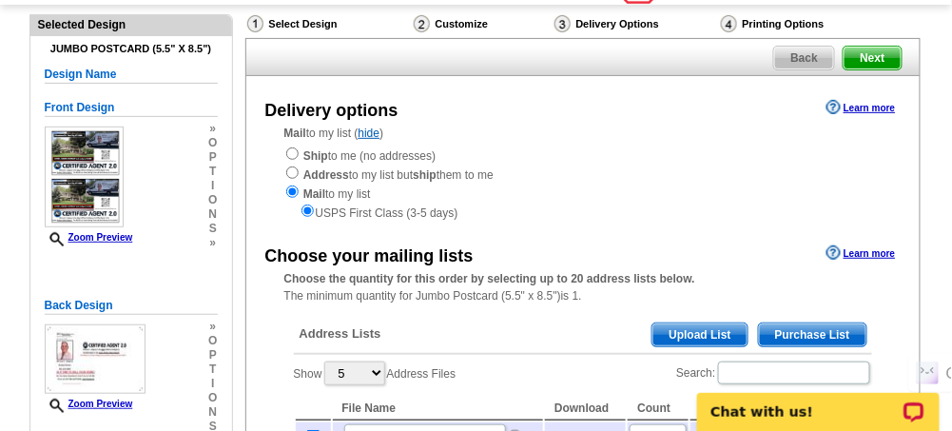
click at [865, 52] on span "Next" at bounding box center [871, 58] width 57 height 23
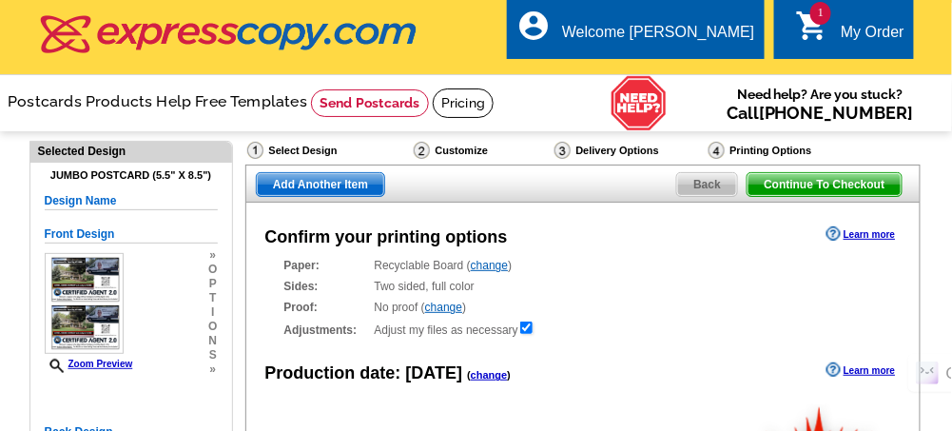
radio input "false"
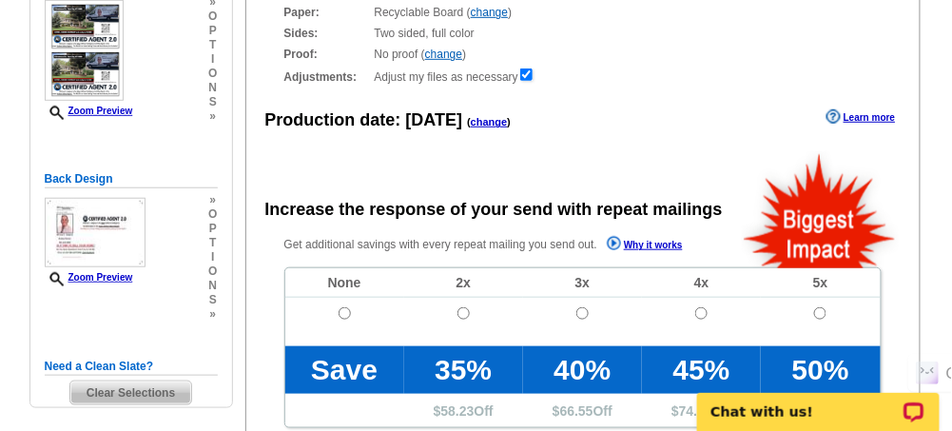
scroll to position [380, 0]
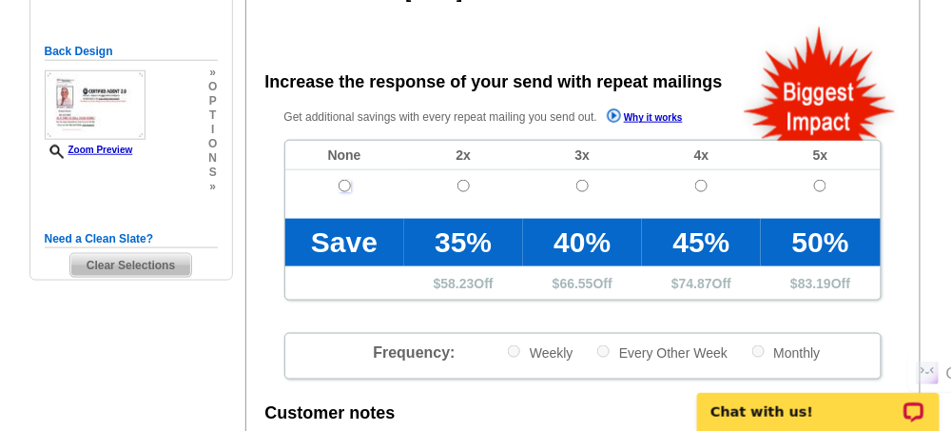
click at [342, 183] on input "radio" at bounding box center [345, 186] width 12 height 12
radio input "true"
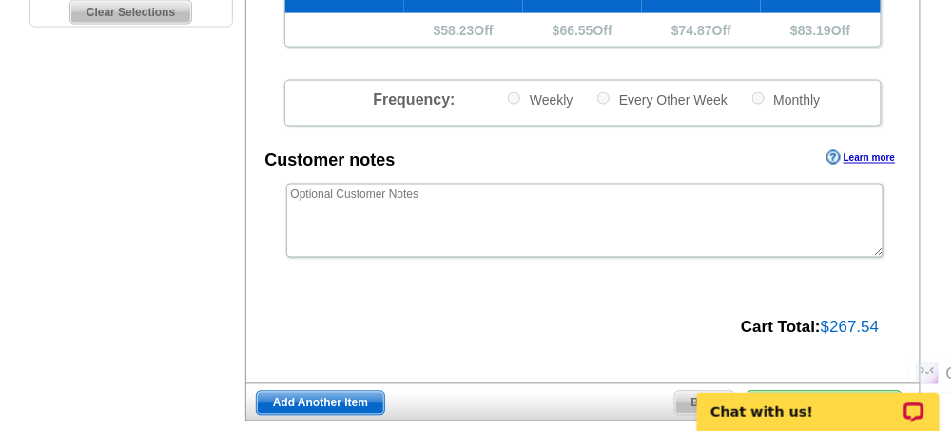
scroll to position [824, 0]
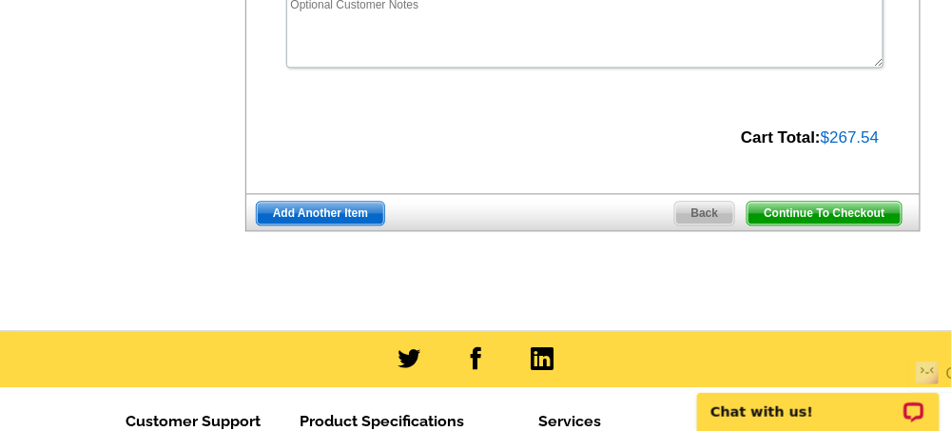
click at [805, 211] on span "Continue To Checkout" at bounding box center [823, 213] width 153 height 23
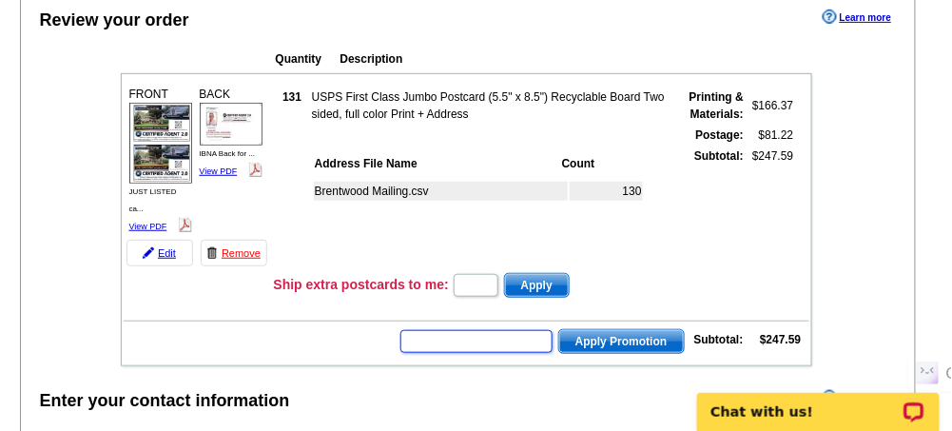
click at [505, 332] on input "text" at bounding box center [476, 341] width 152 height 23
type input "cc2320"
click at [666, 332] on span "Apply Promotion" at bounding box center [621, 341] width 125 height 23
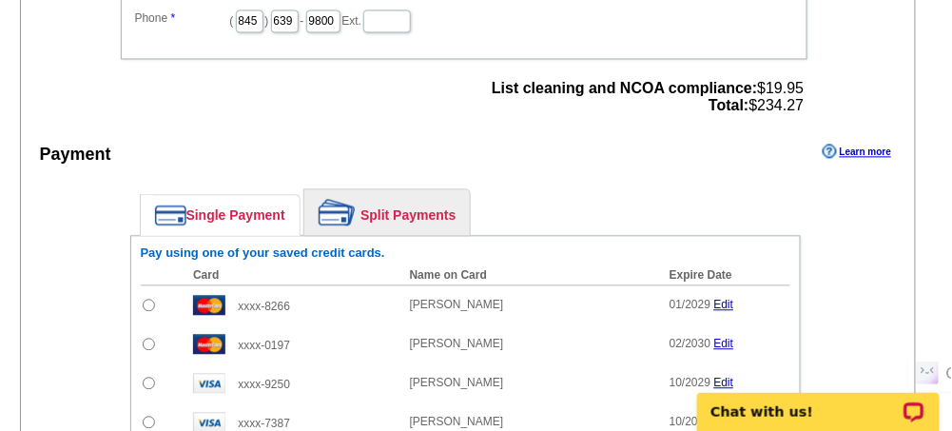
scroll to position [951, 0]
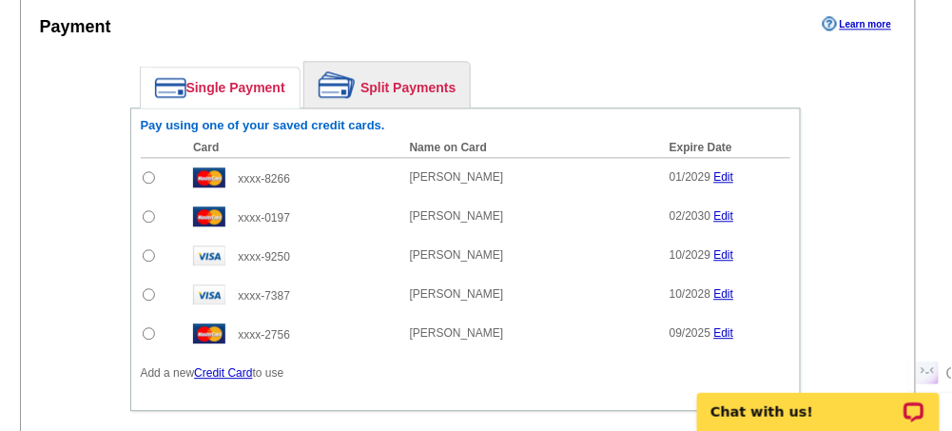
click at [718, 170] on link "Edit" at bounding box center [724, 176] width 20 height 13
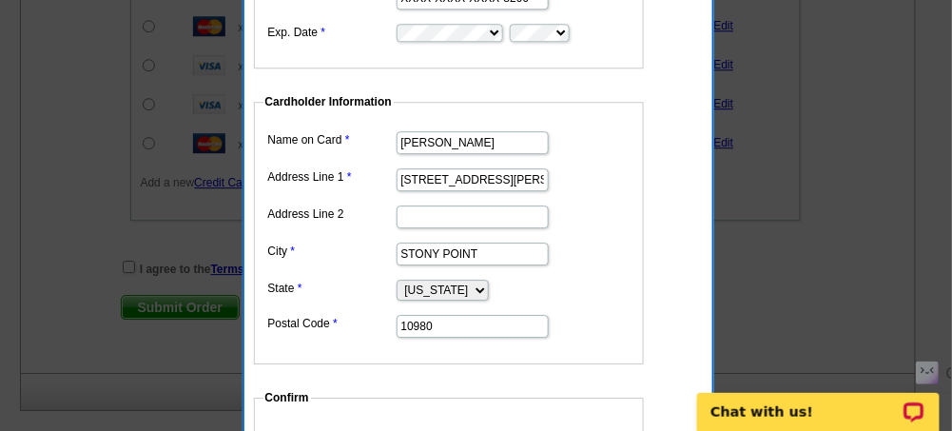
scroll to position [887, 0]
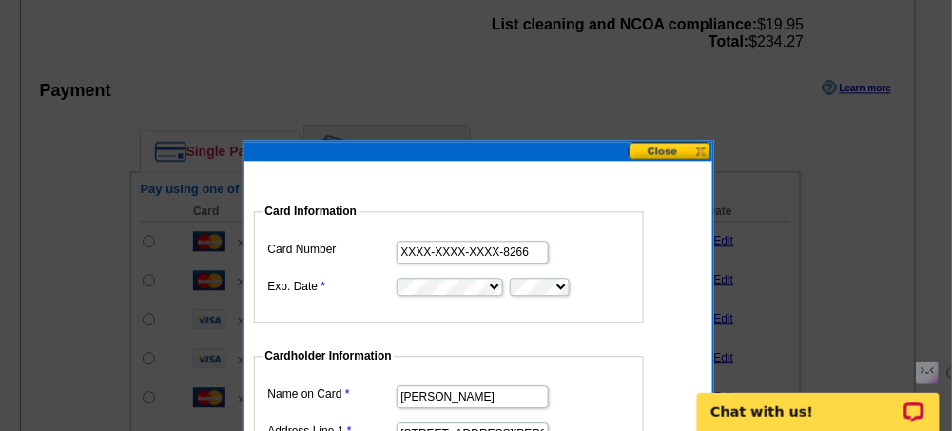
click at [678, 148] on button at bounding box center [671, 151] width 84 height 18
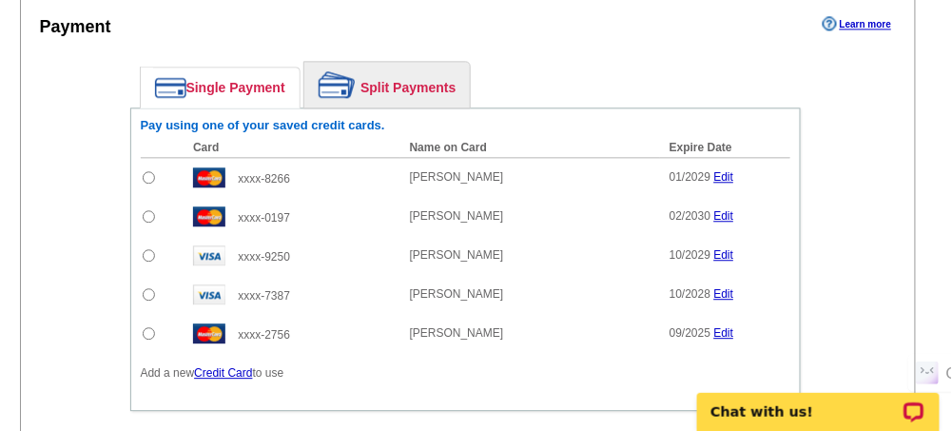
scroll to position [1077, 0]
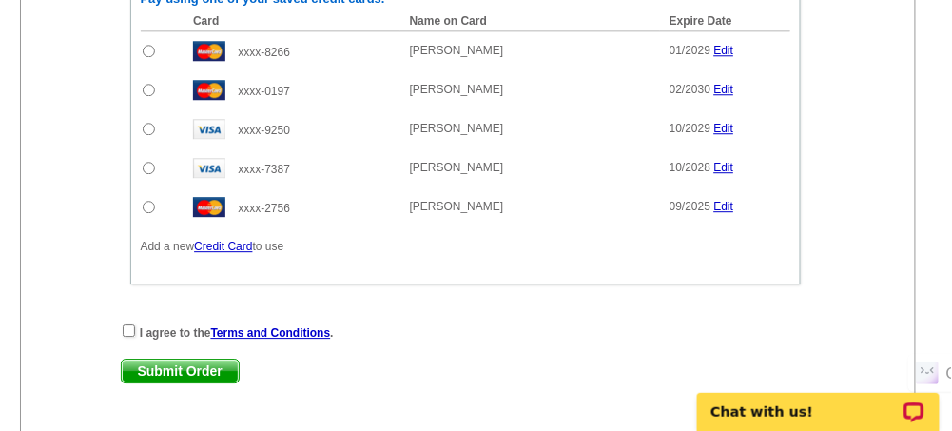
click at [230, 240] on link "Credit Card" at bounding box center [223, 246] width 58 height 13
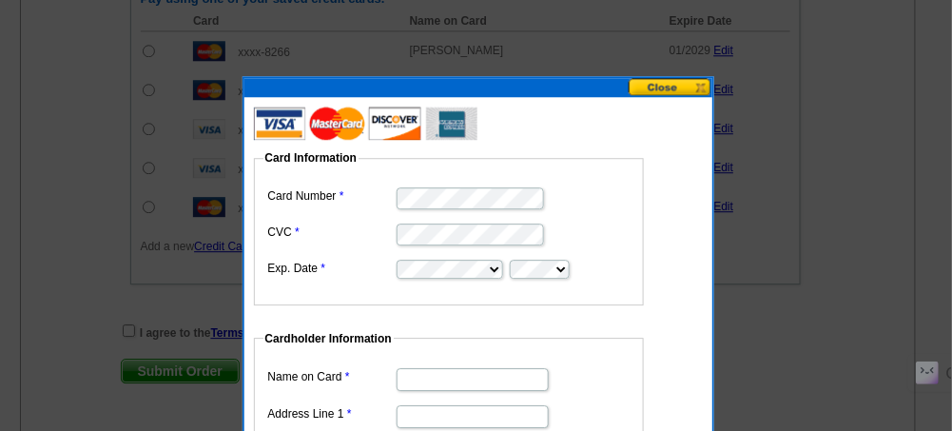
click at [467, 372] on input "Name on Card" at bounding box center [473, 379] width 152 height 23
type input "[PERSON_NAME]"
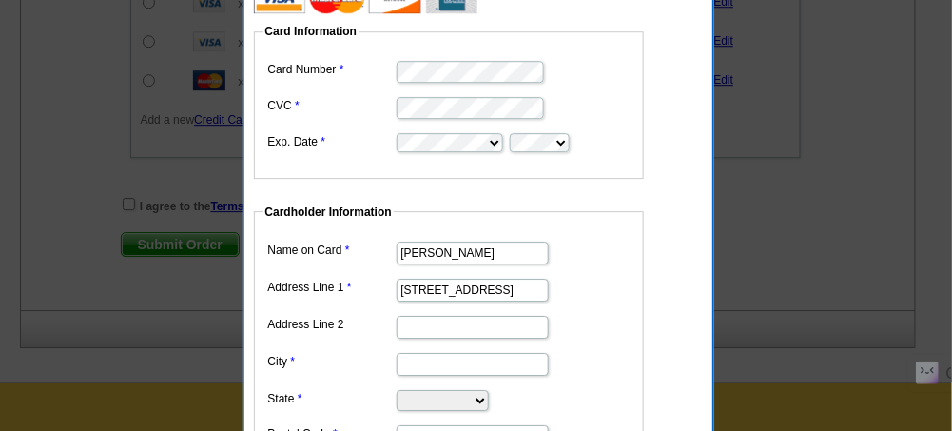
scroll to position [1268, 0]
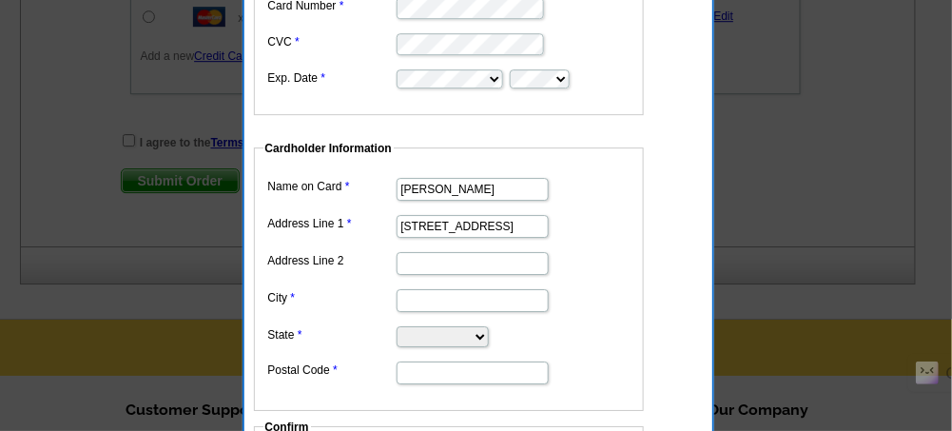
type input "[STREET_ADDRESS]"
click at [422, 289] on input "City" at bounding box center [473, 300] width 152 height 23
type input "New City"
select select "NY"
click at [442, 368] on input "Postal Code" at bounding box center [473, 372] width 152 height 23
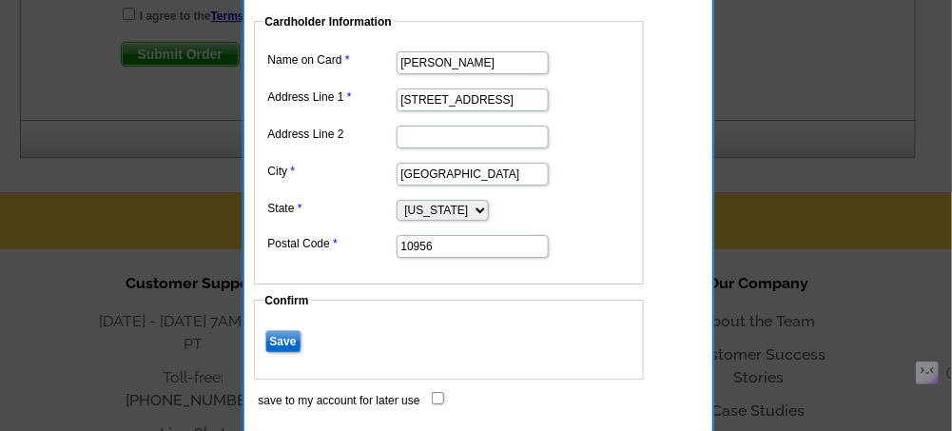
scroll to position [1458, 0]
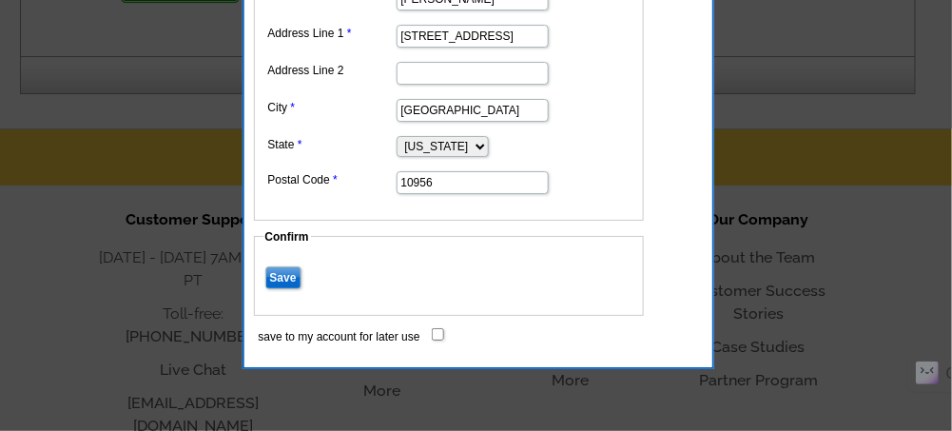
type input "10956"
click at [433, 328] on input "save to my account for later use" at bounding box center [438, 334] width 12 height 12
checkbox input "true"
click at [278, 270] on input "Save" at bounding box center [283, 277] width 36 height 23
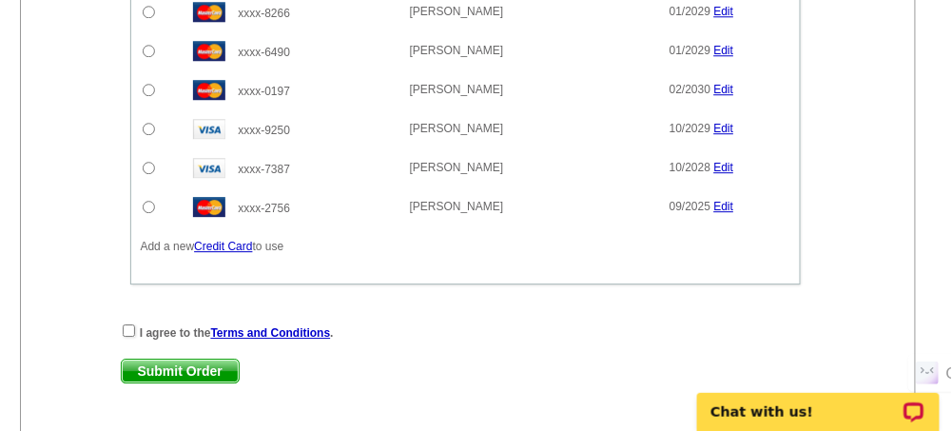
scroll to position [1054, 0]
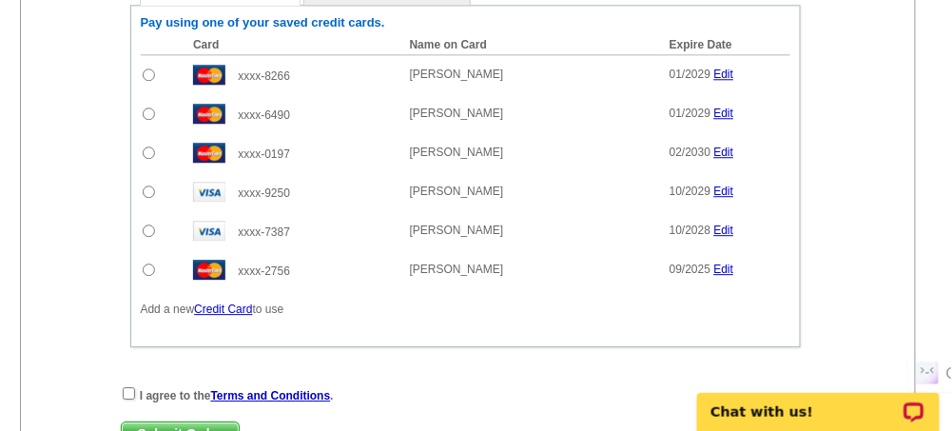
click at [145, 107] on input "radio" at bounding box center [149, 113] width 12 height 12
radio input "true"
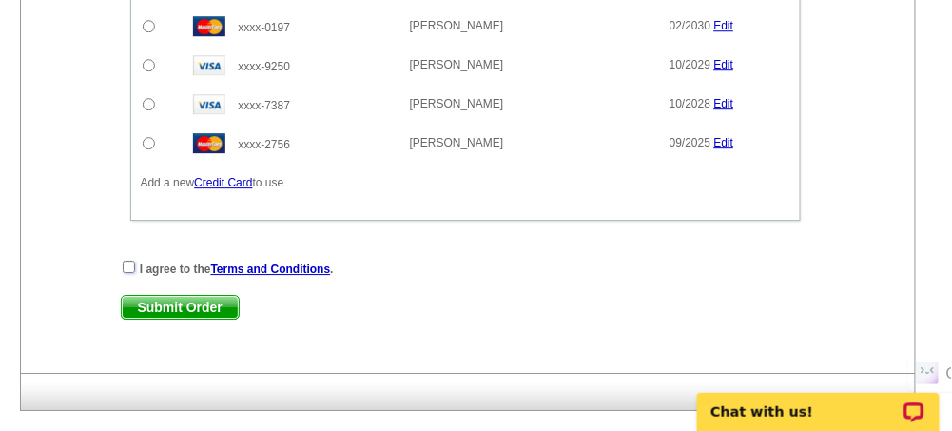
click at [126, 261] on input "checkbox" at bounding box center [129, 267] width 12 height 12
checkbox input "true"
click at [167, 296] on span "Submit Order" at bounding box center [180, 307] width 117 height 23
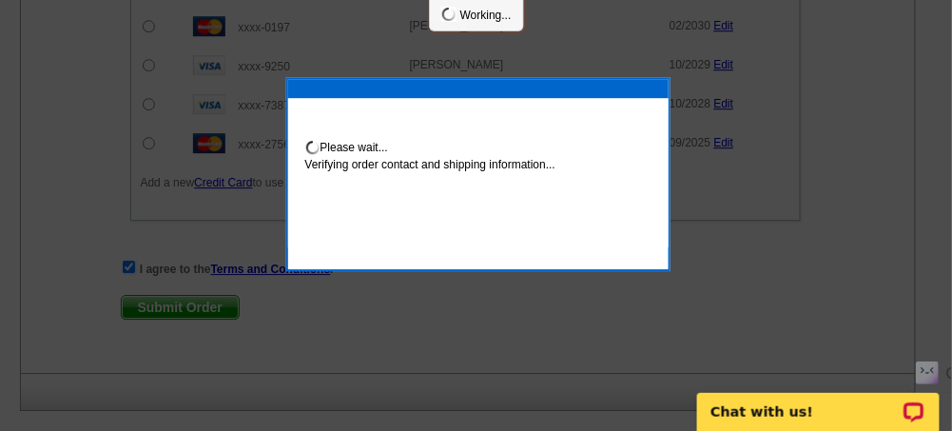
scroll to position [1276, 0]
